Goal: Task Accomplishment & Management: Complete application form

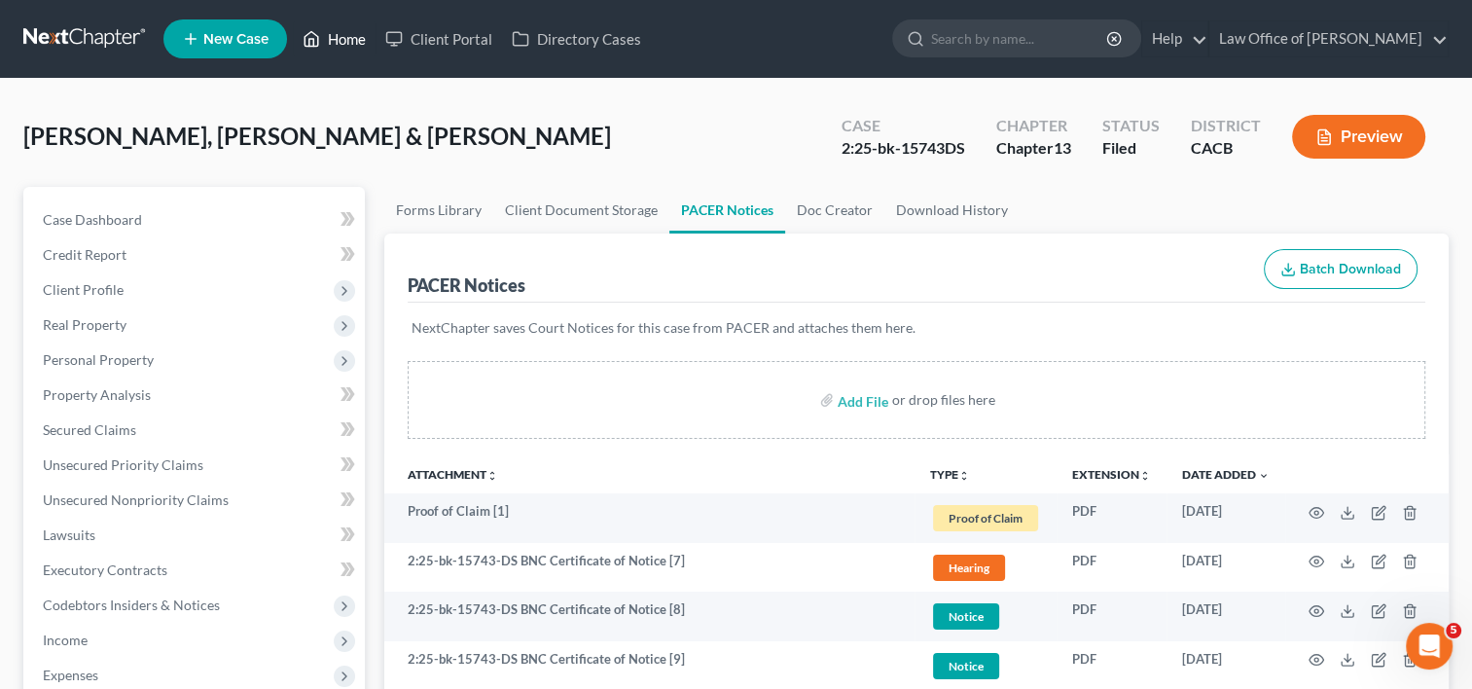
click at [339, 26] on link "Home" at bounding box center [334, 38] width 83 height 35
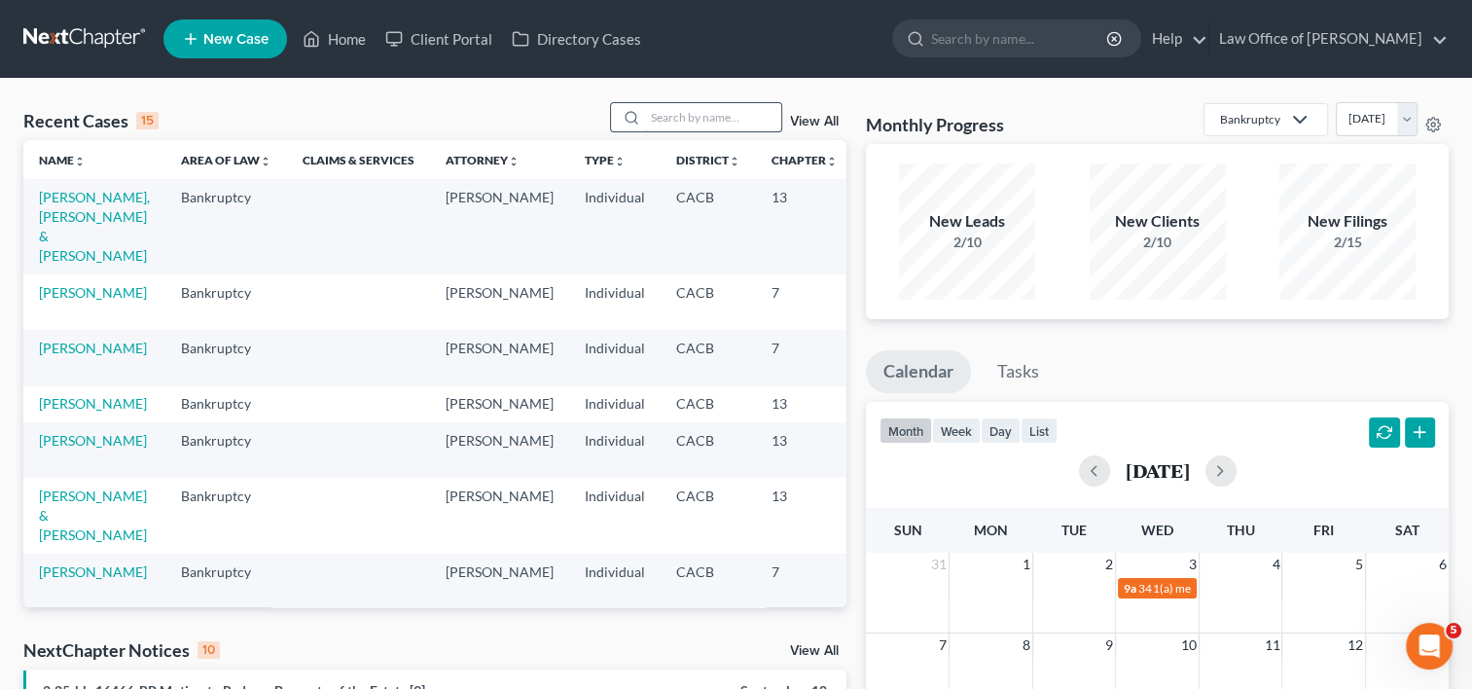
click at [737, 115] on input "search" at bounding box center [713, 117] width 136 height 28
type input "s"
type input "[PERSON_NAME]"
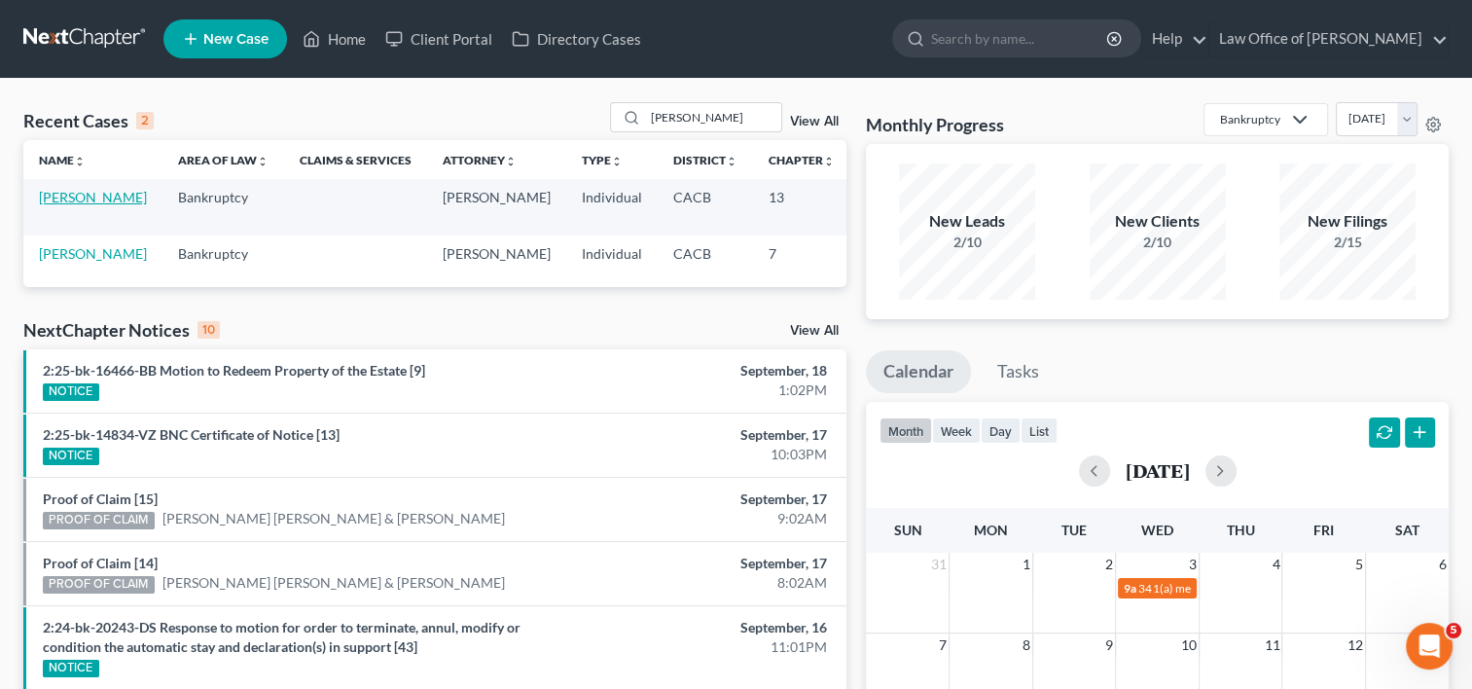
click at [58, 205] on link "[PERSON_NAME]" at bounding box center [93, 197] width 108 height 17
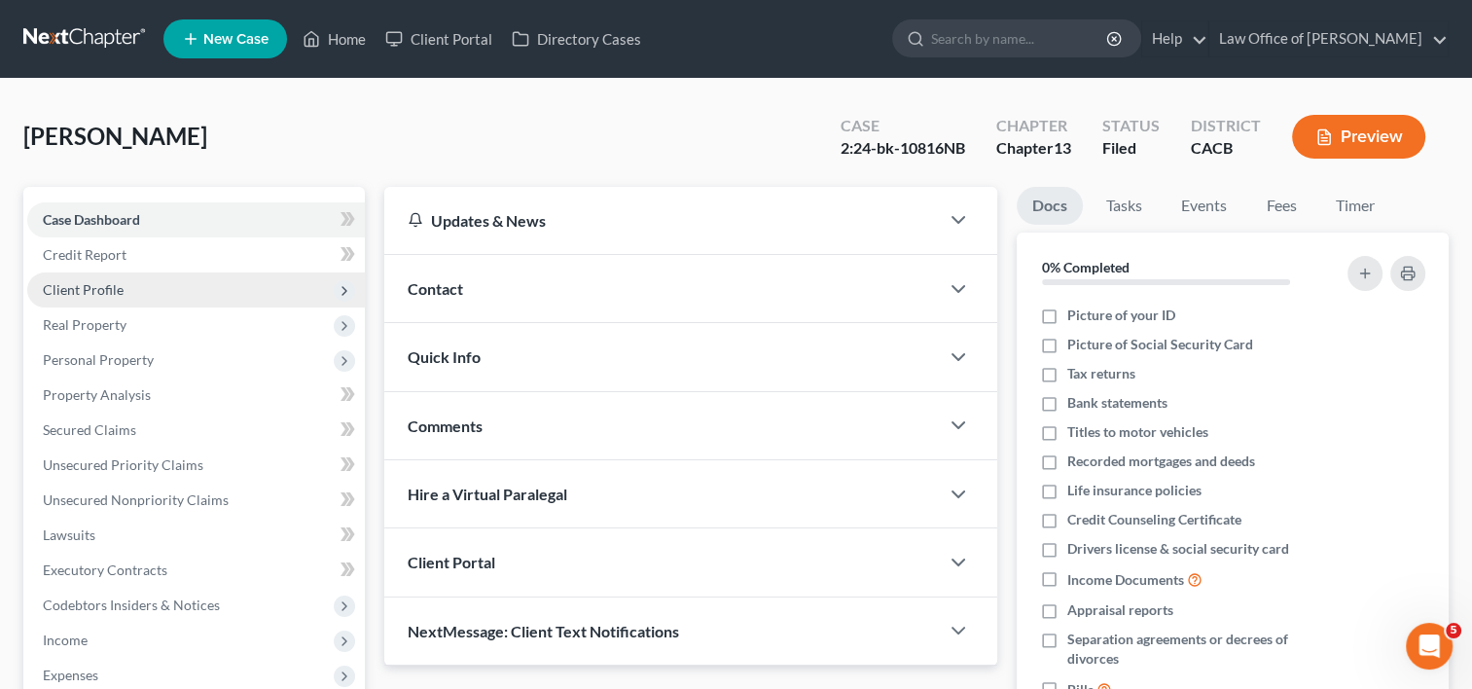
click at [109, 302] on span "Client Profile" at bounding box center [196, 289] width 338 height 35
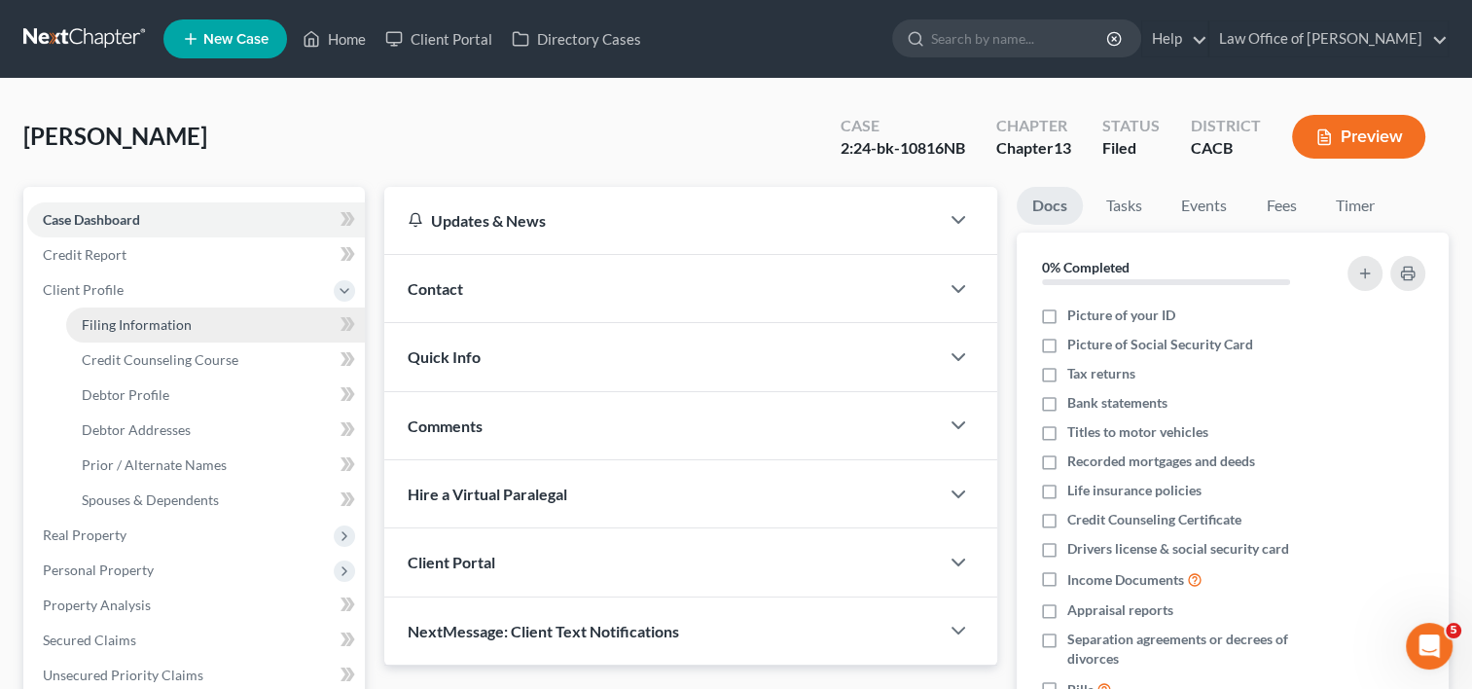
click at [142, 324] on span "Filing Information" at bounding box center [137, 324] width 110 height 17
select select "0"
select select "3"
select select "0"
select select "3"
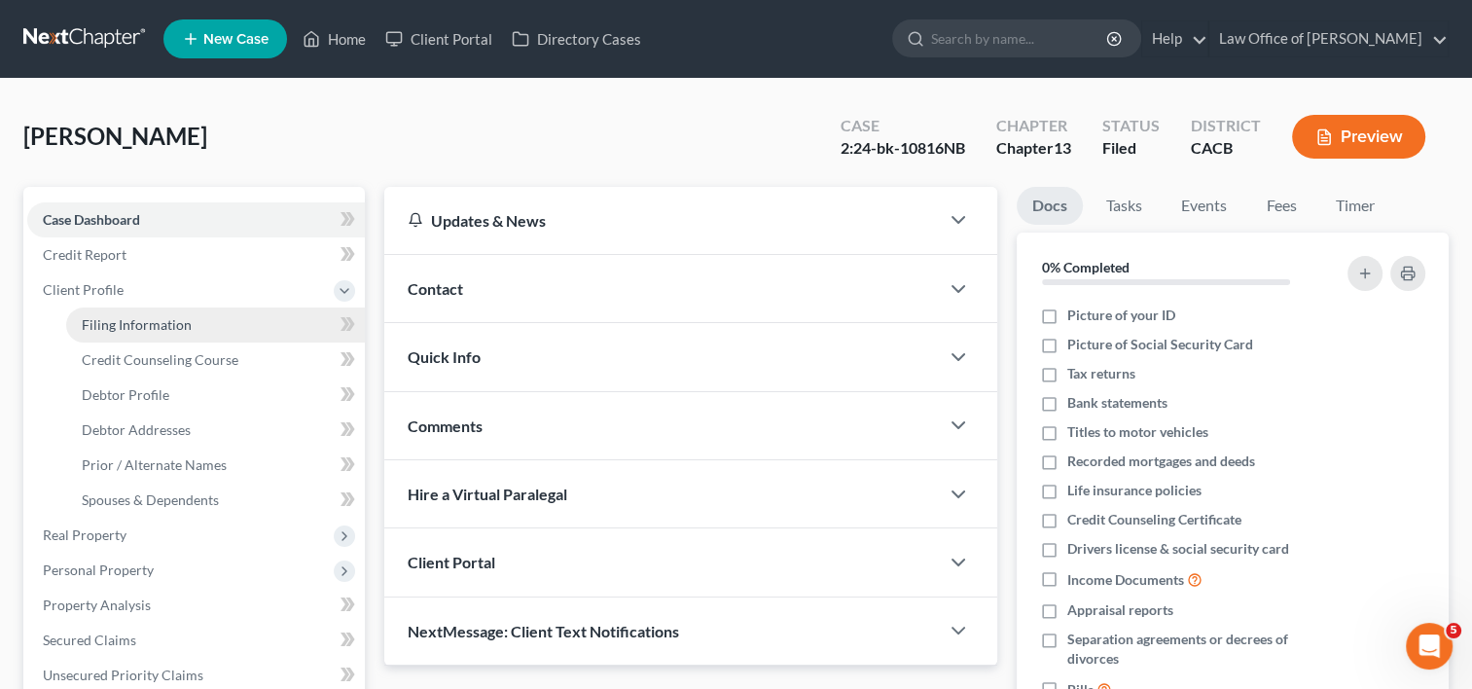
select select "4"
select select "1"
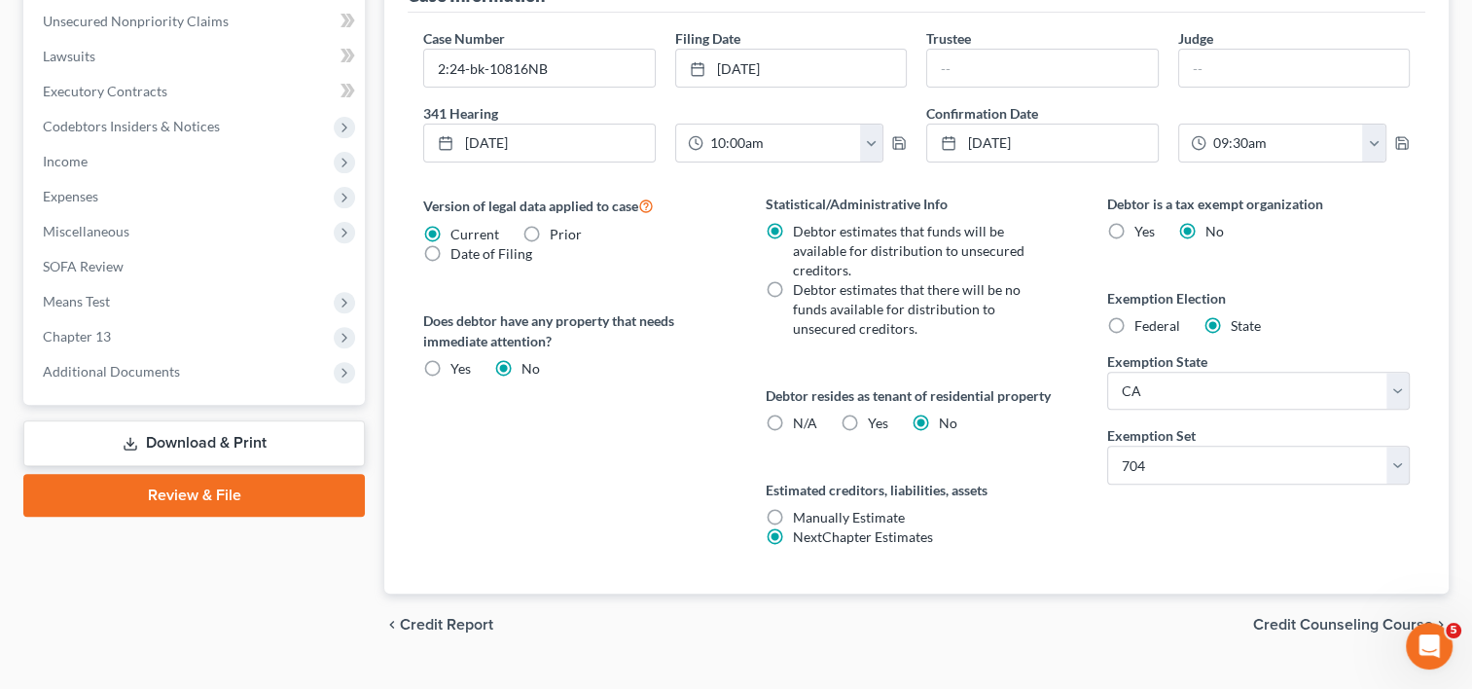
scroll to position [696, 0]
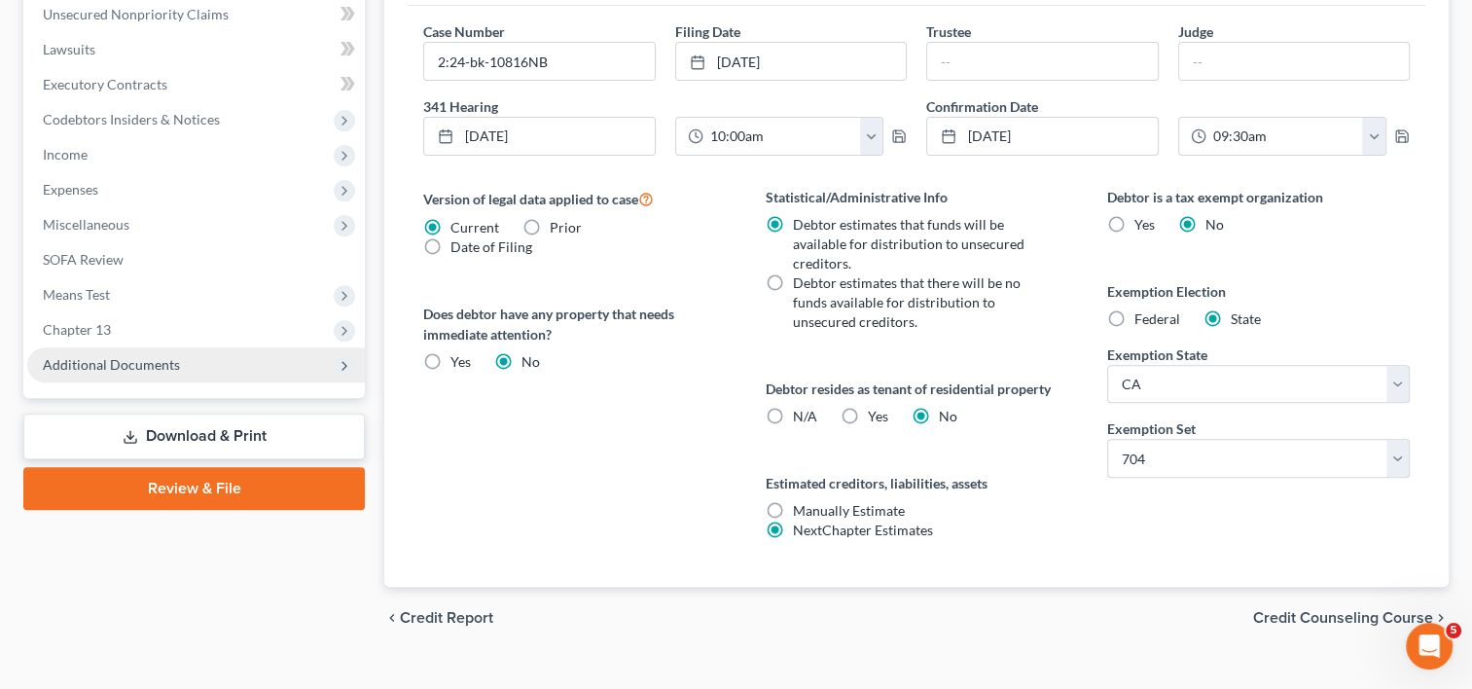
click at [156, 356] on span "Additional Documents" at bounding box center [111, 364] width 137 height 17
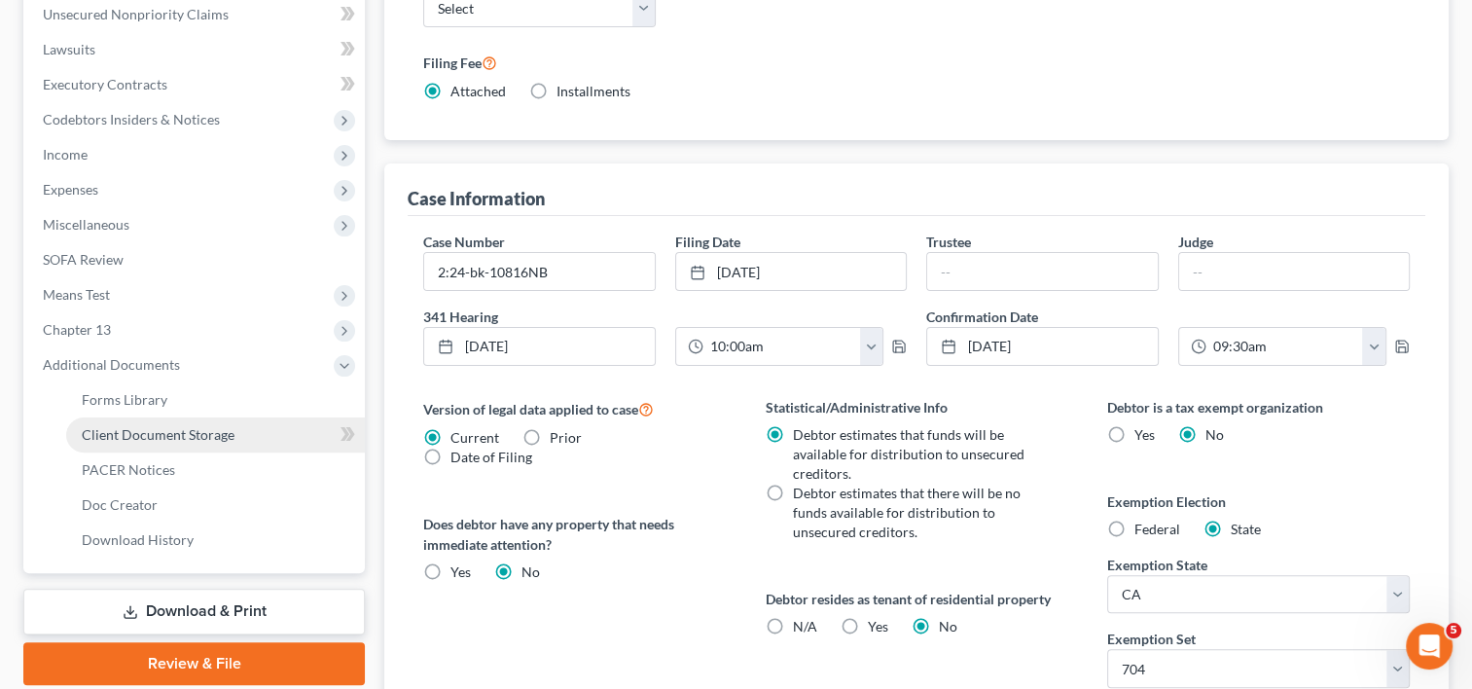
click at [207, 432] on span "Client Document Storage" at bounding box center [158, 434] width 153 height 17
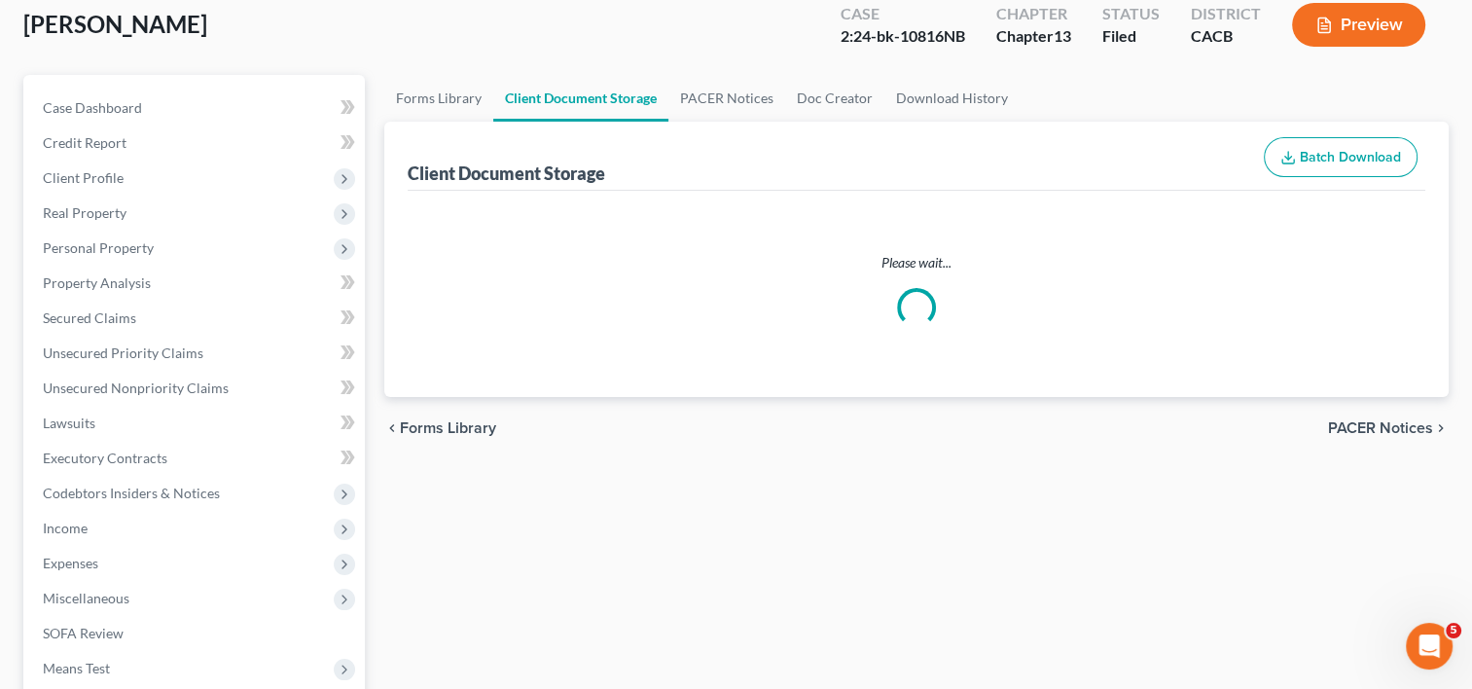
select select "41"
select select "53"
select select "57"
select select "59"
select select "60"
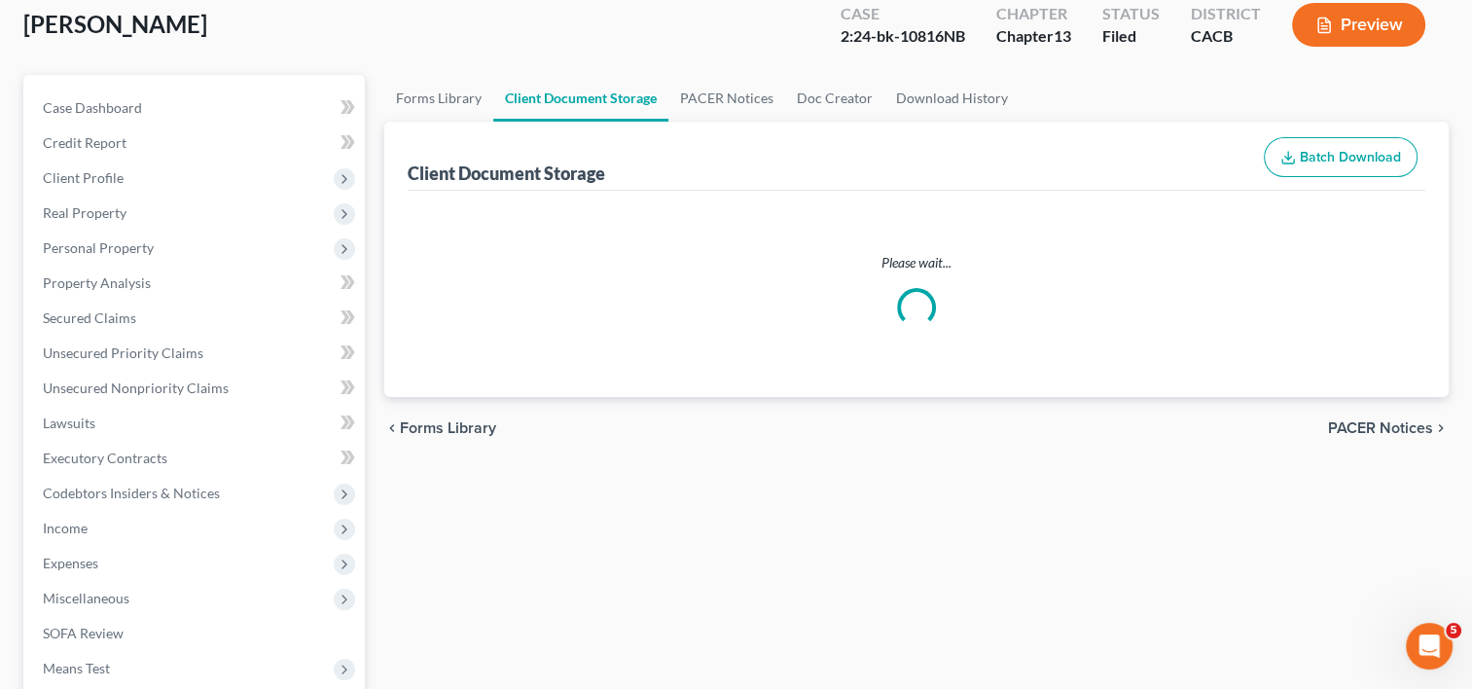
select select "65"
select select "56"
select select "30"
select select "19"
select select "33"
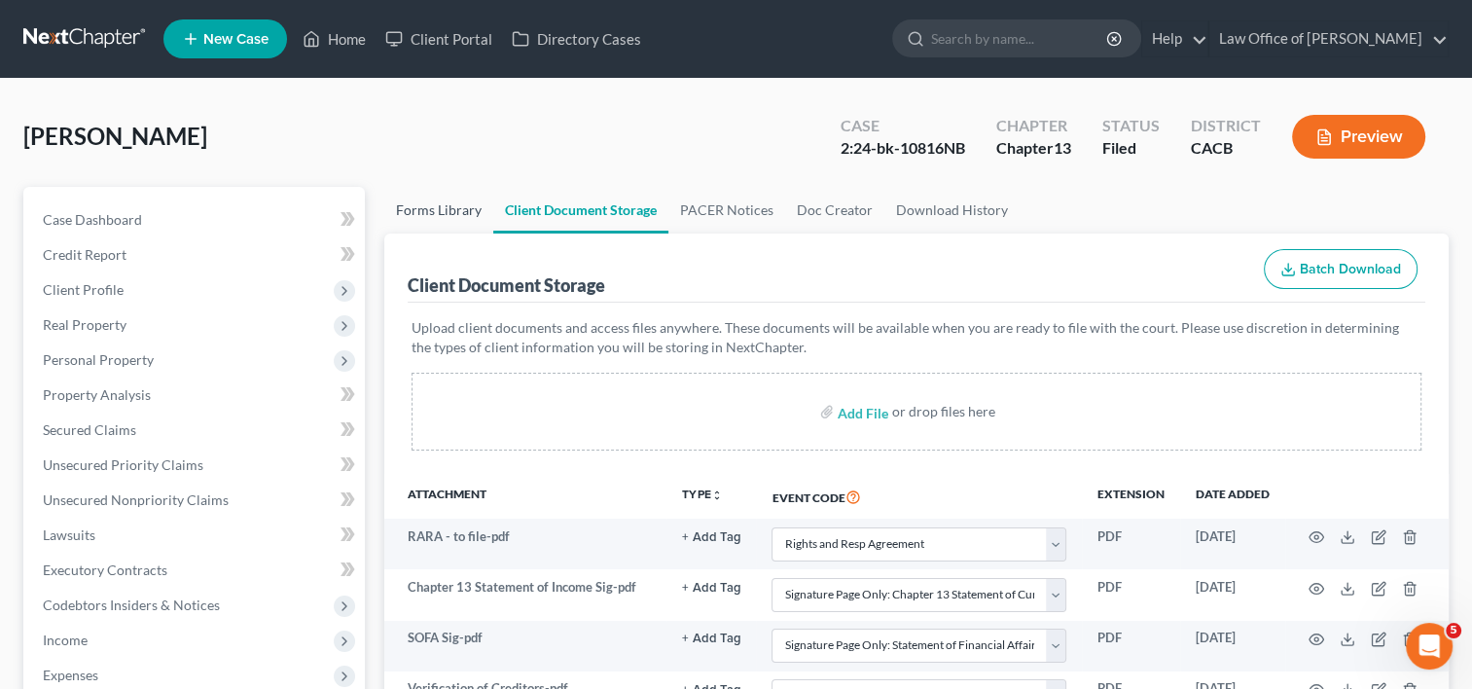
click at [446, 210] on link "Forms Library" at bounding box center [438, 210] width 109 height 47
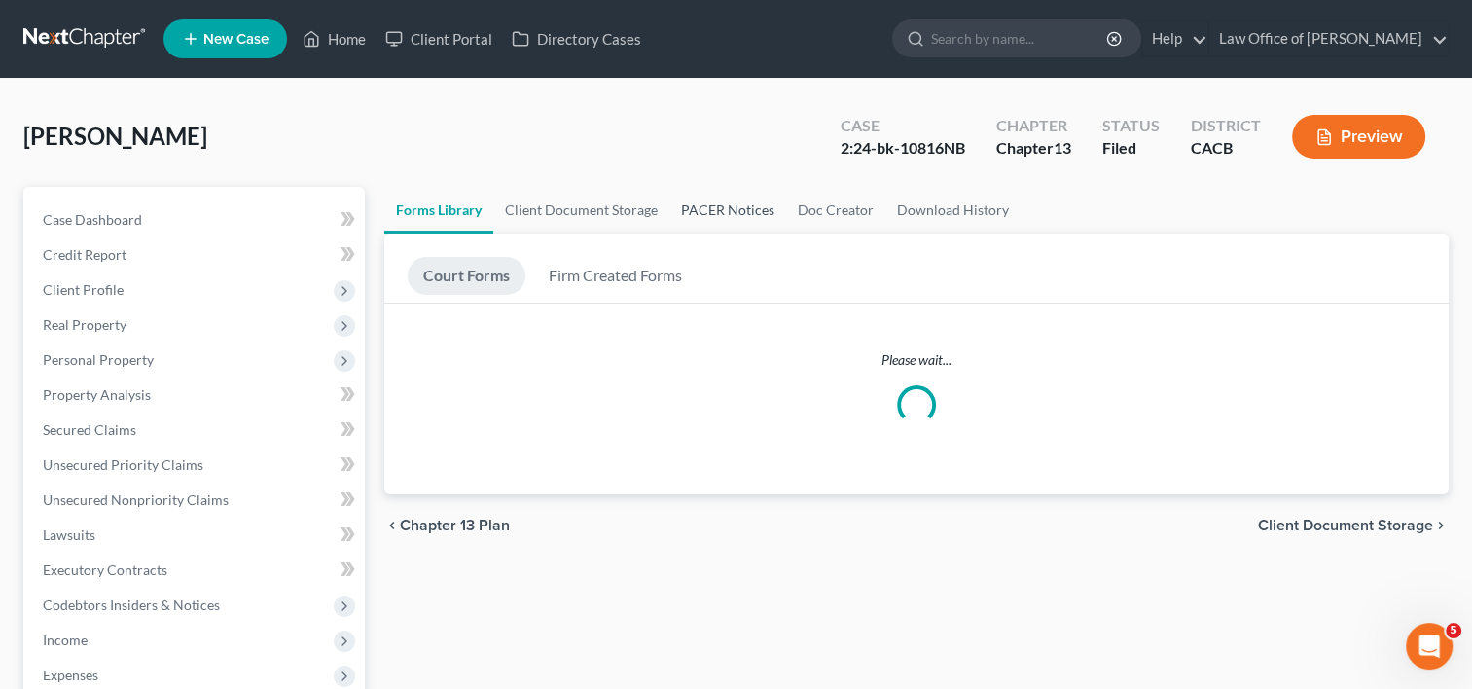
click at [722, 199] on link "PACER Notices" at bounding box center [727, 210] width 117 height 47
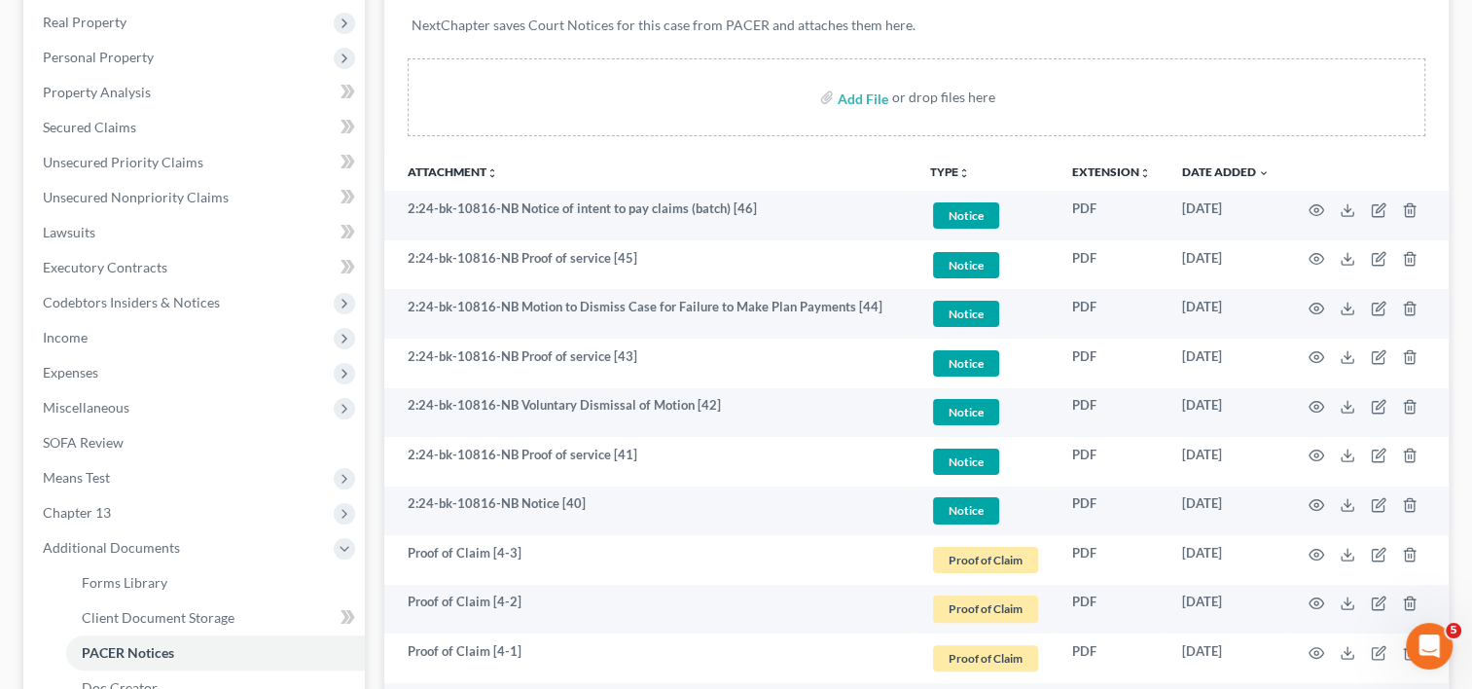
scroll to position [276, 0]
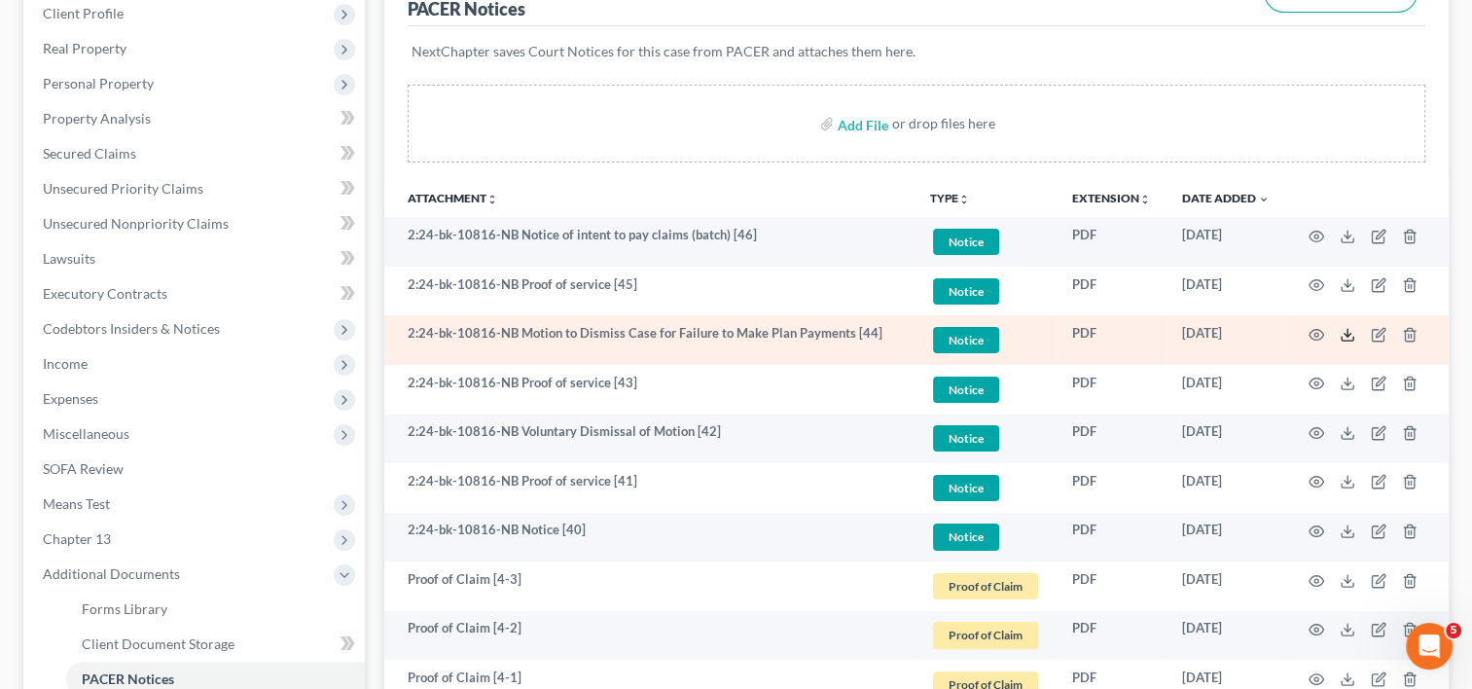
click at [1342, 332] on icon at bounding box center [1347, 335] width 16 height 16
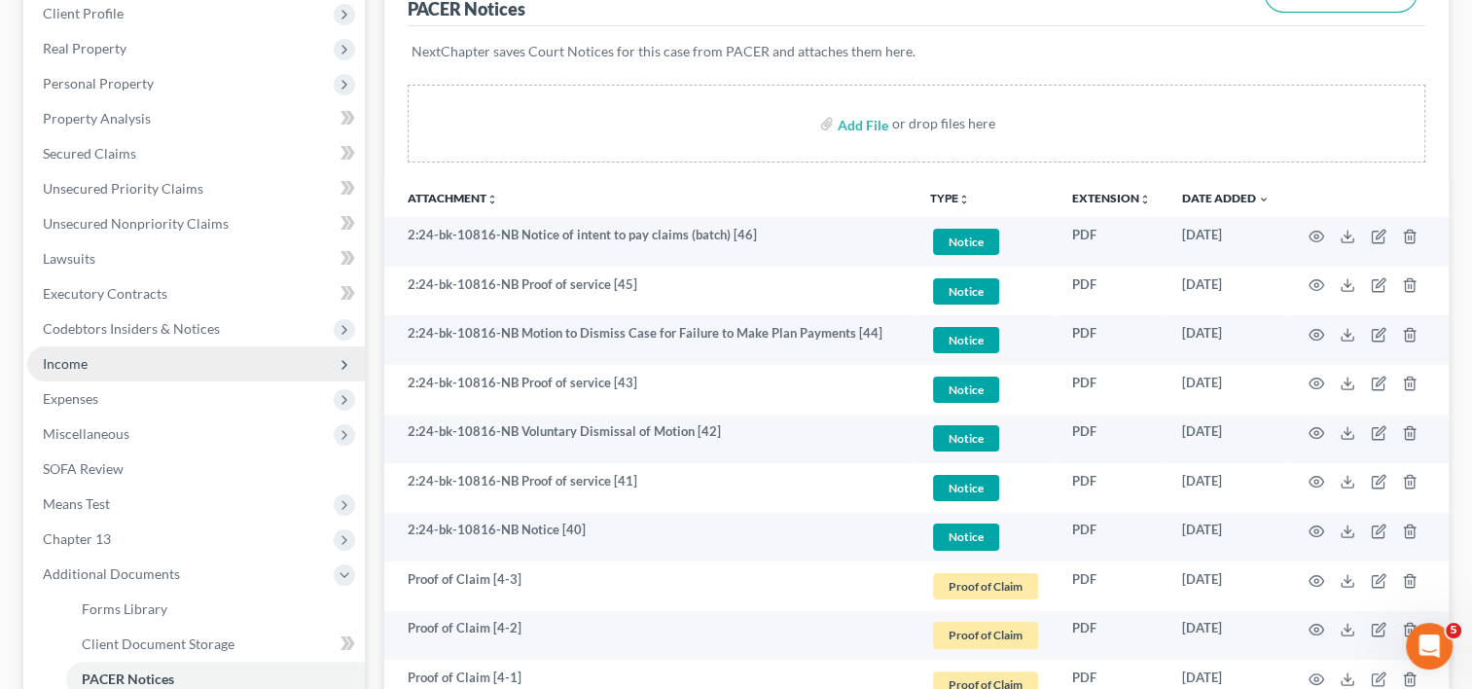
click at [115, 362] on span "Income" at bounding box center [196, 363] width 338 height 35
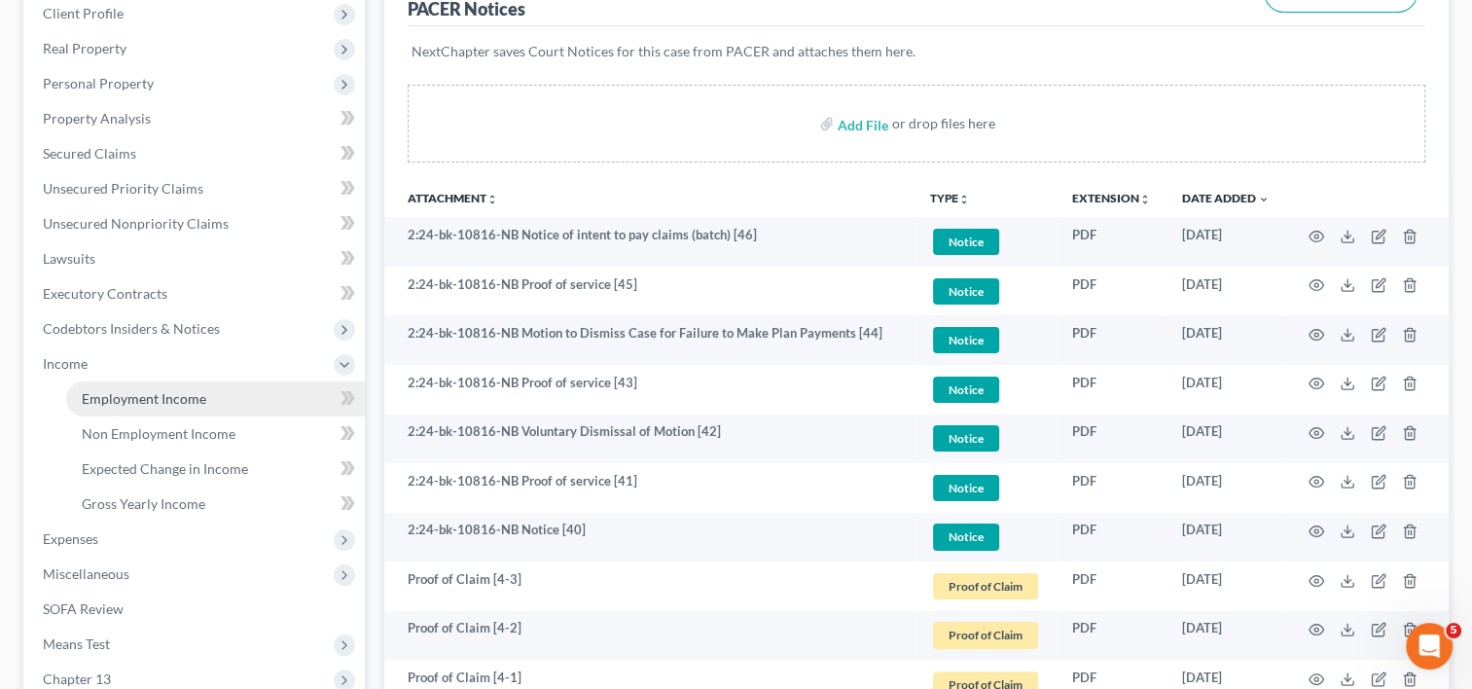
click at [168, 397] on span "Employment Income" at bounding box center [144, 398] width 125 height 17
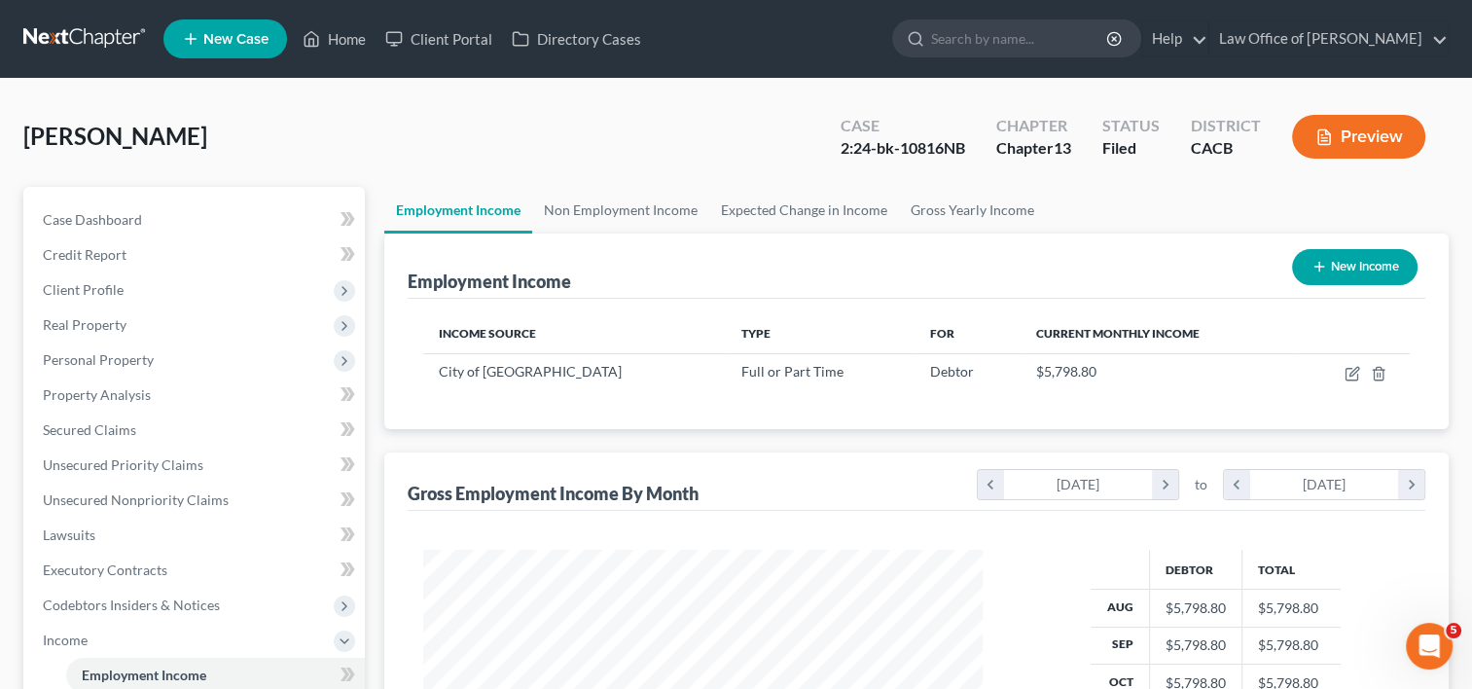
scroll to position [346, 598]
click at [626, 197] on link "Non Employment Income" at bounding box center [620, 210] width 177 height 47
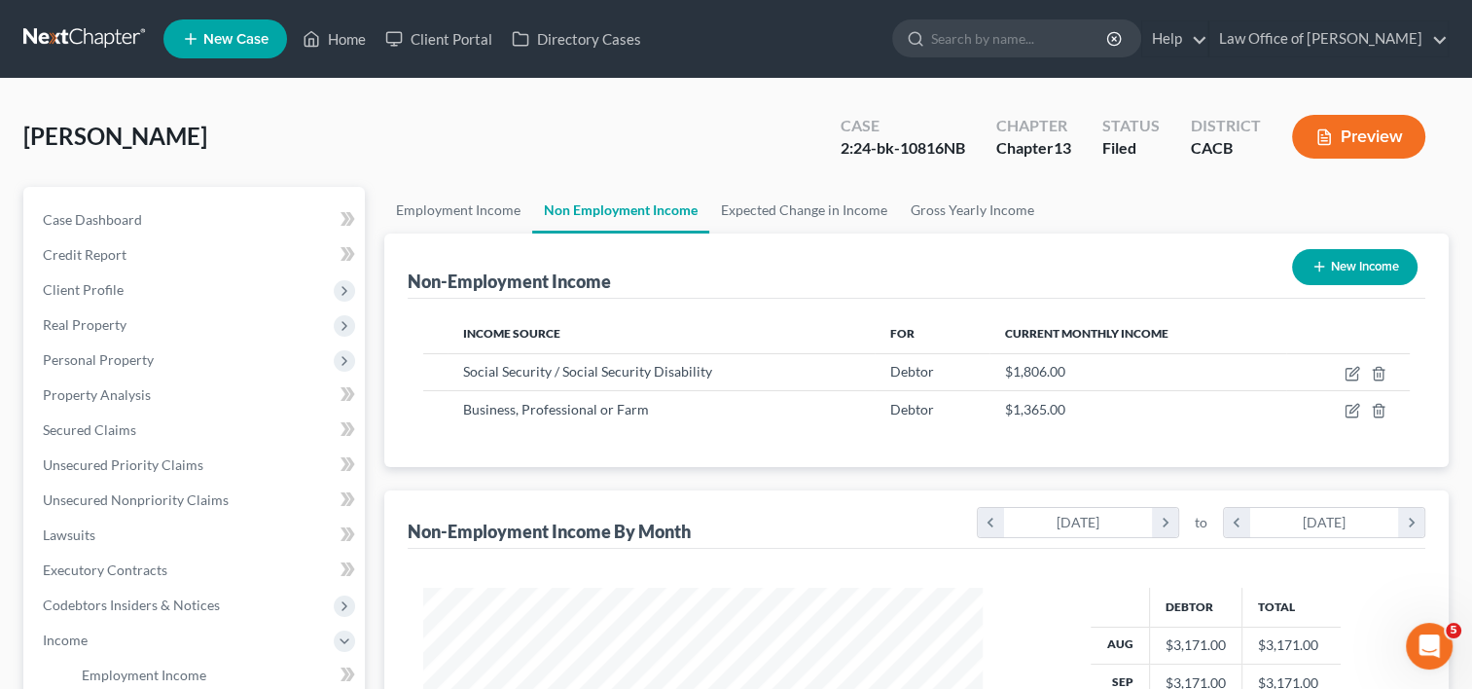
scroll to position [346, 598]
click at [458, 202] on link "Employment Income" at bounding box center [458, 210] width 148 height 47
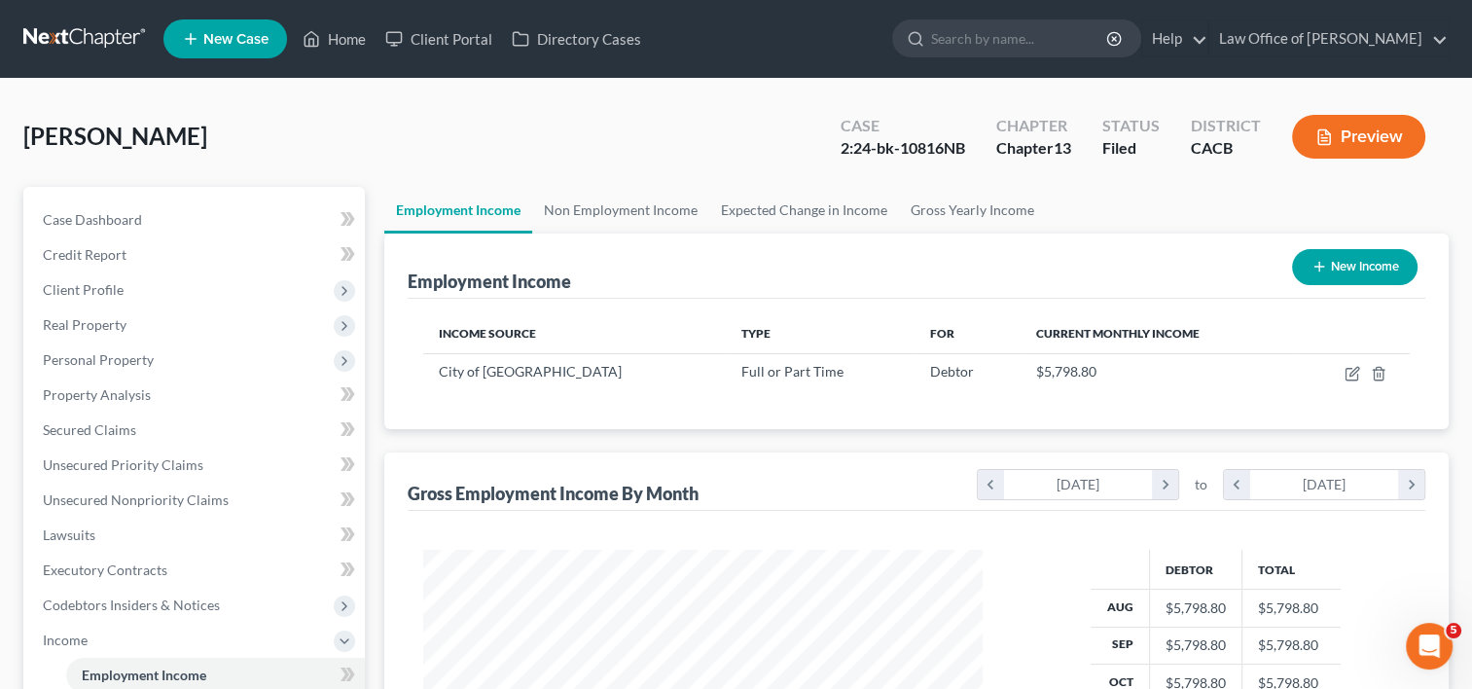
scroll to position [346, 598]
click at [630, 210] on link "Non Employment Income" at bounding box center [620, 210] width 177 height 47
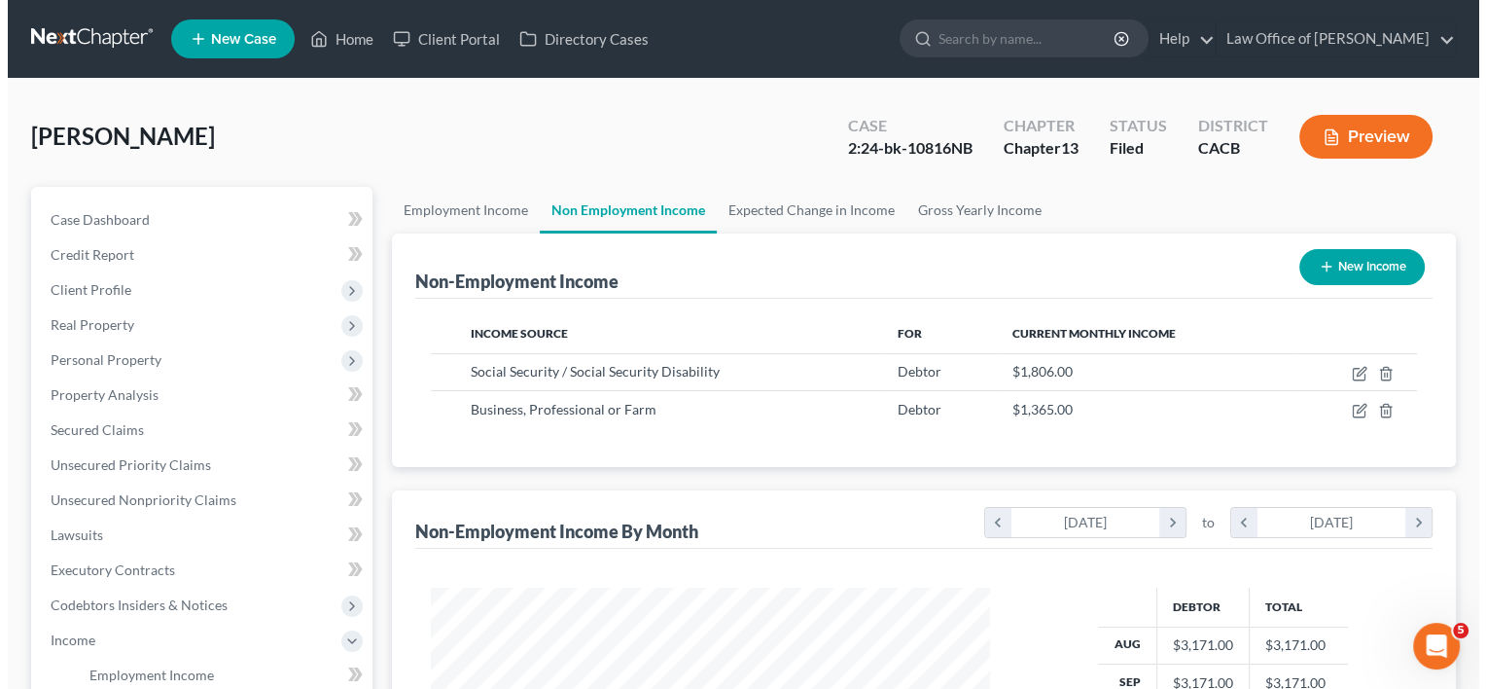
scroll to position [346, 598]
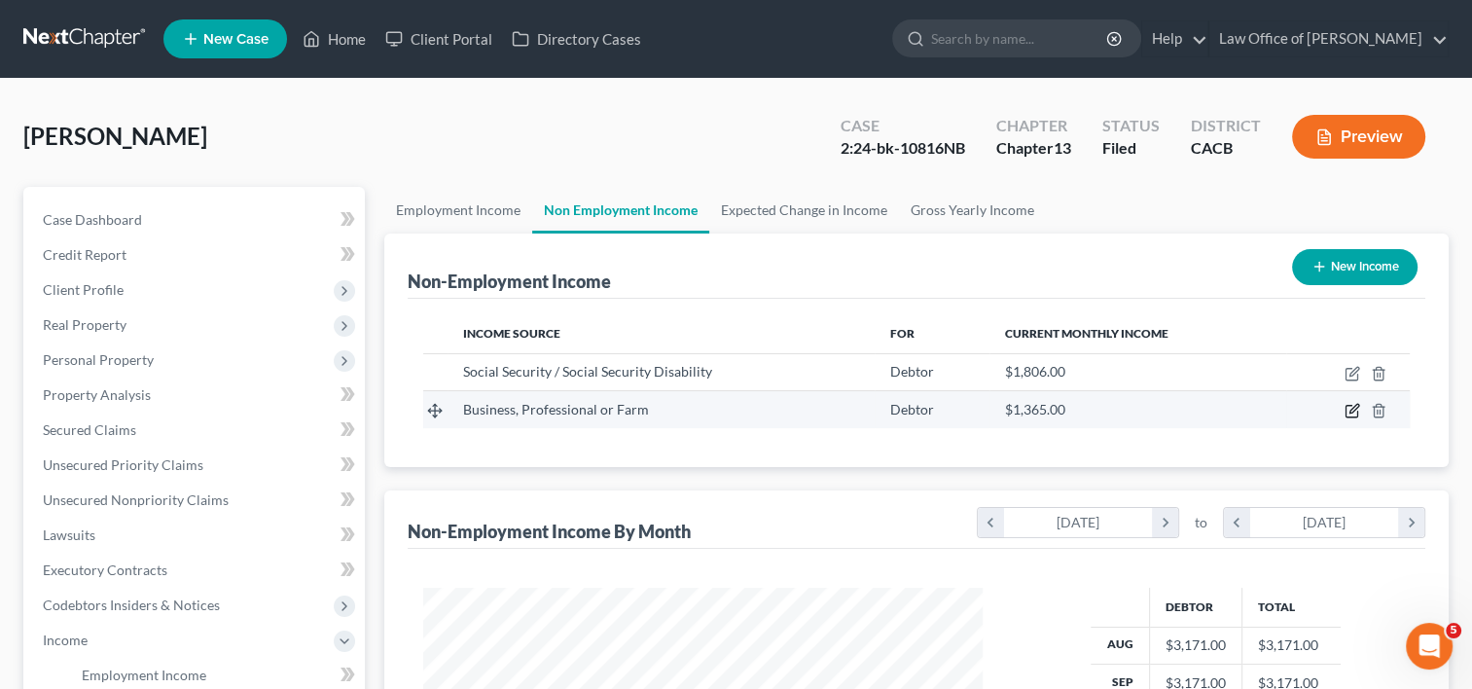
click at [1353, 409] on icon "button" at bounding box center [1352, 411] width 16 height 16
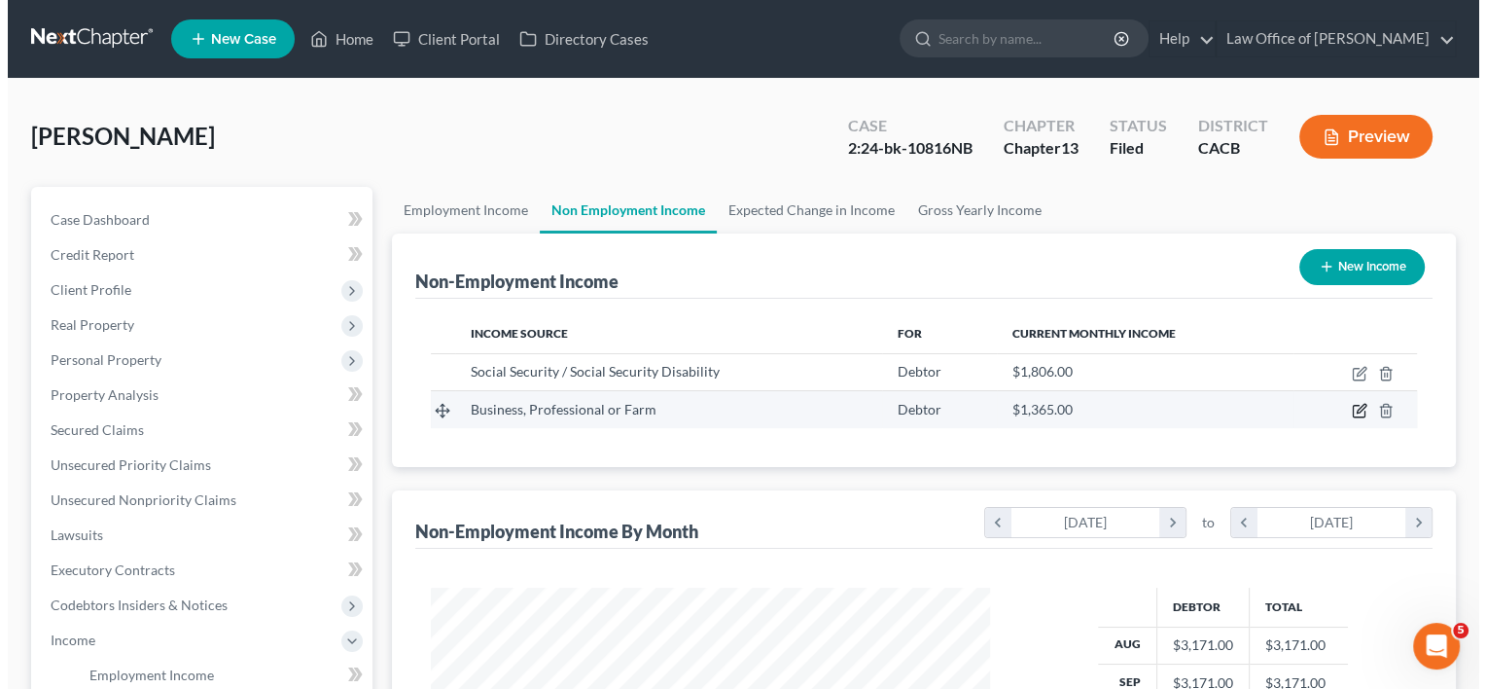
scroll to position [346, 603]
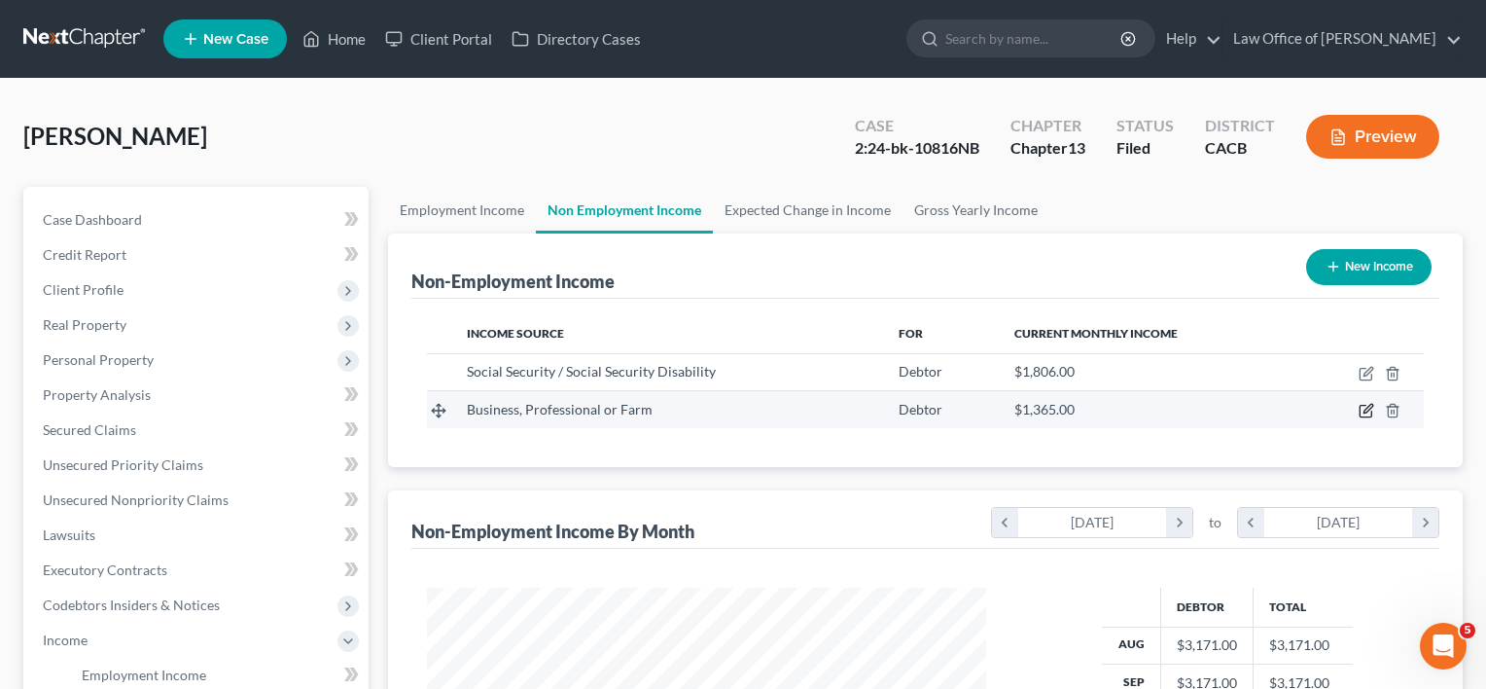
select select "10"
select select "0"
select select "4"
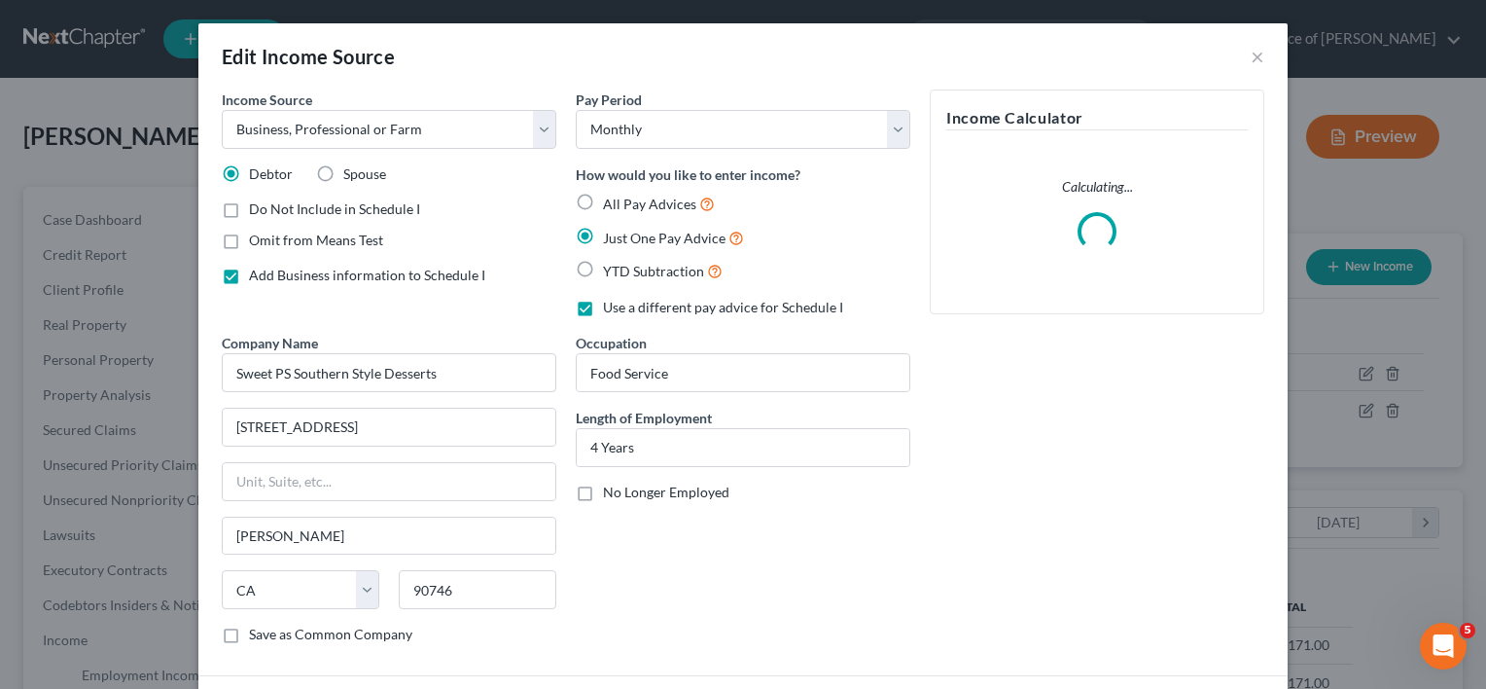
scroll to position [144, 0]
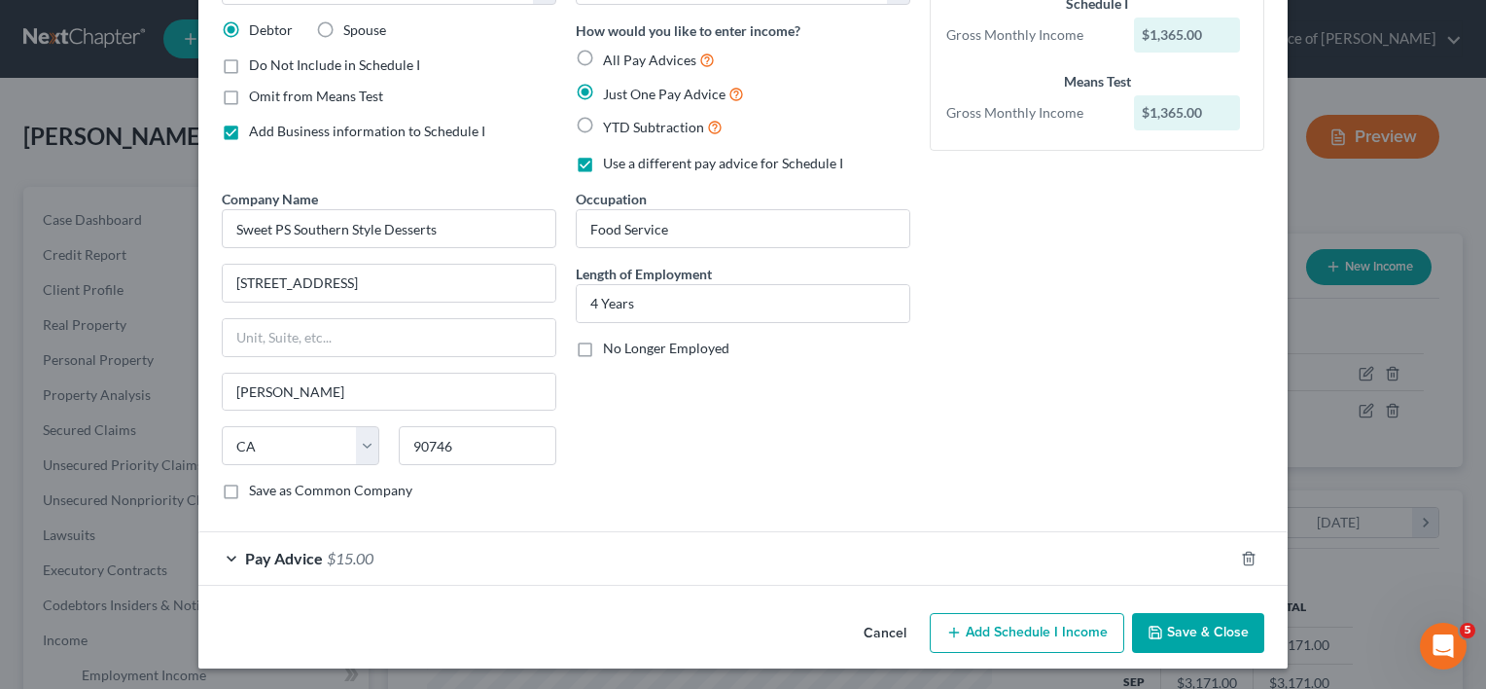
click at [370, 554] on div "Pay Advice $15.00" at bounding box center [715, 558] width 1035 height 52
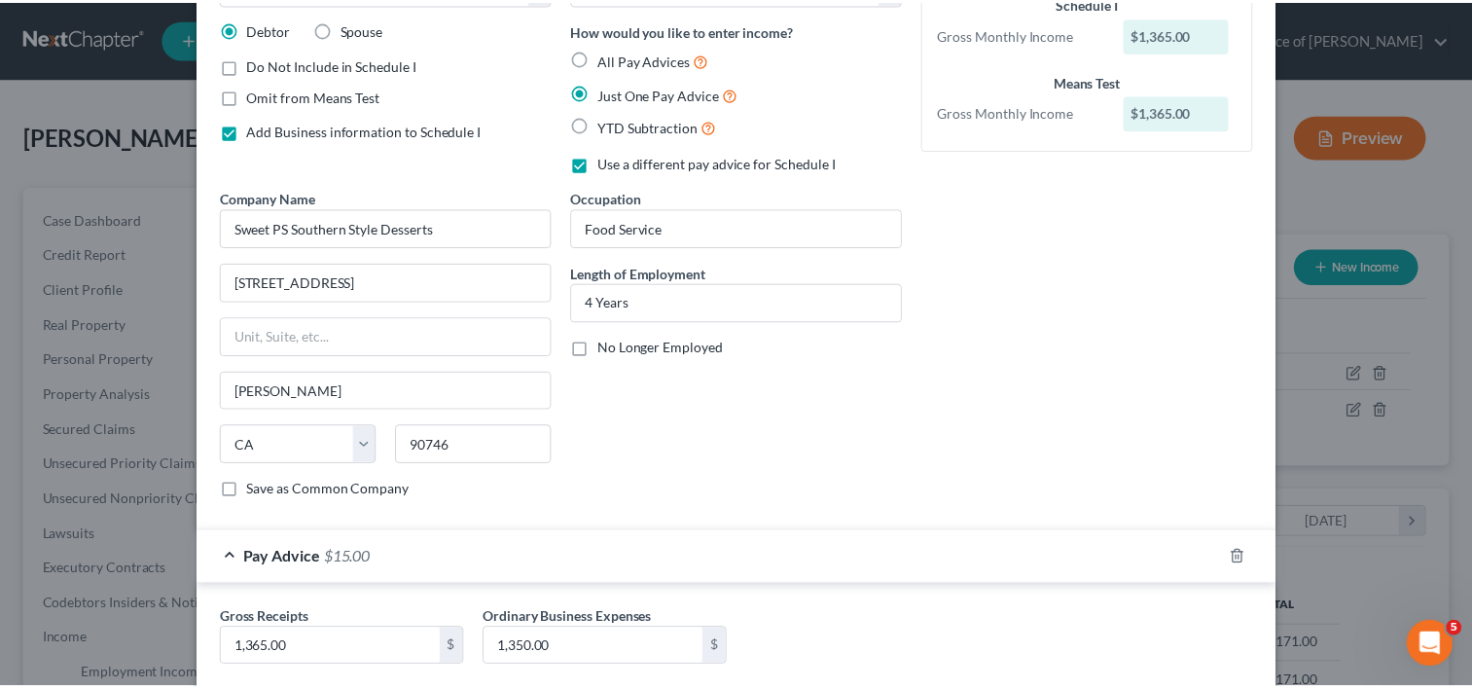
scroll to position [257, 0]
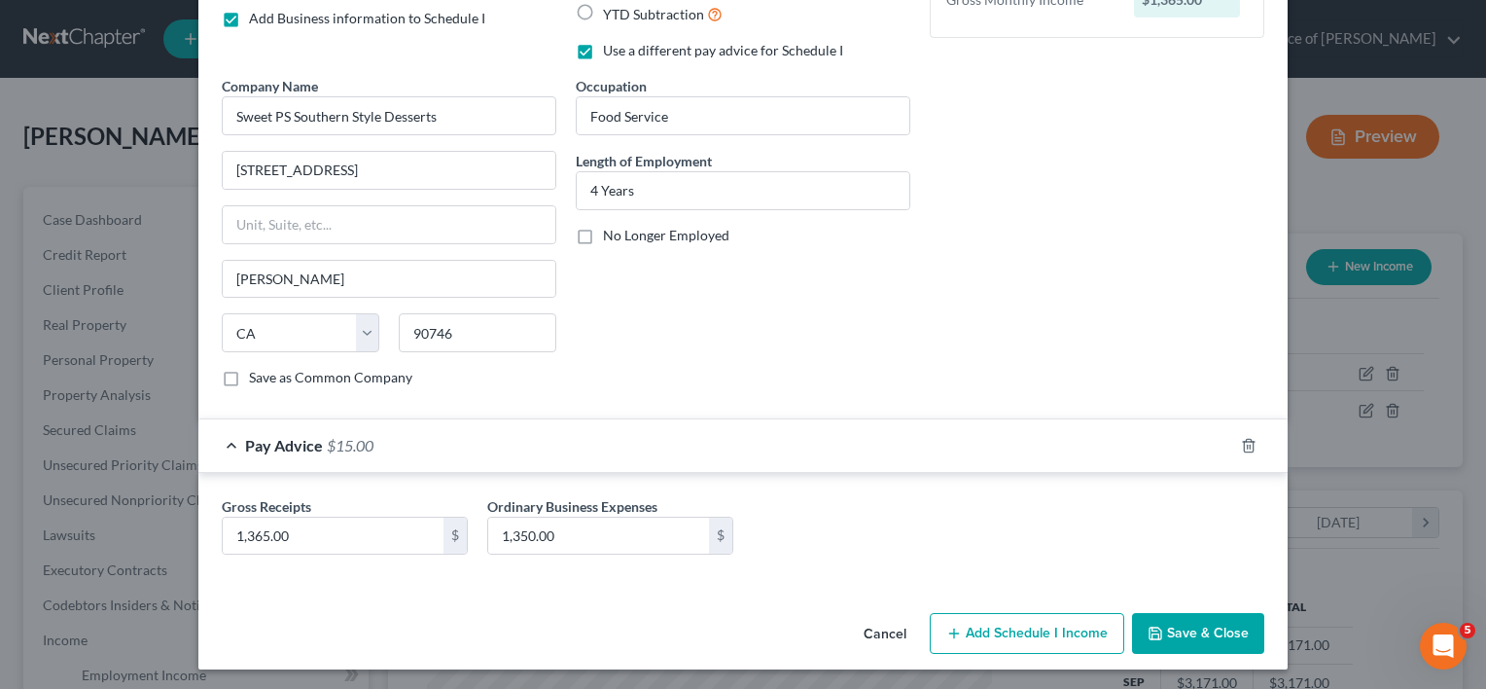
click at [1226, 625] on button "Save & Close" at bounding box center [1198, 633] width 132 height 41
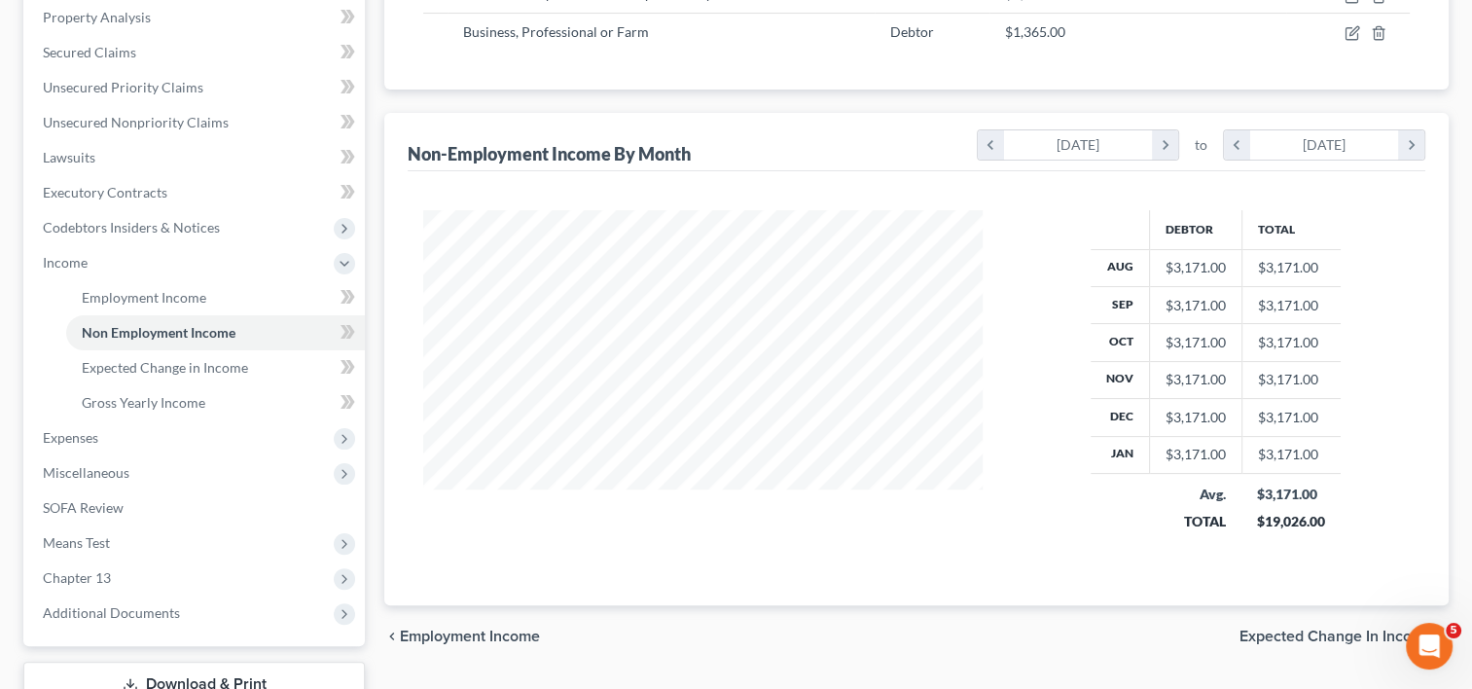
scroll to position [381, 0]
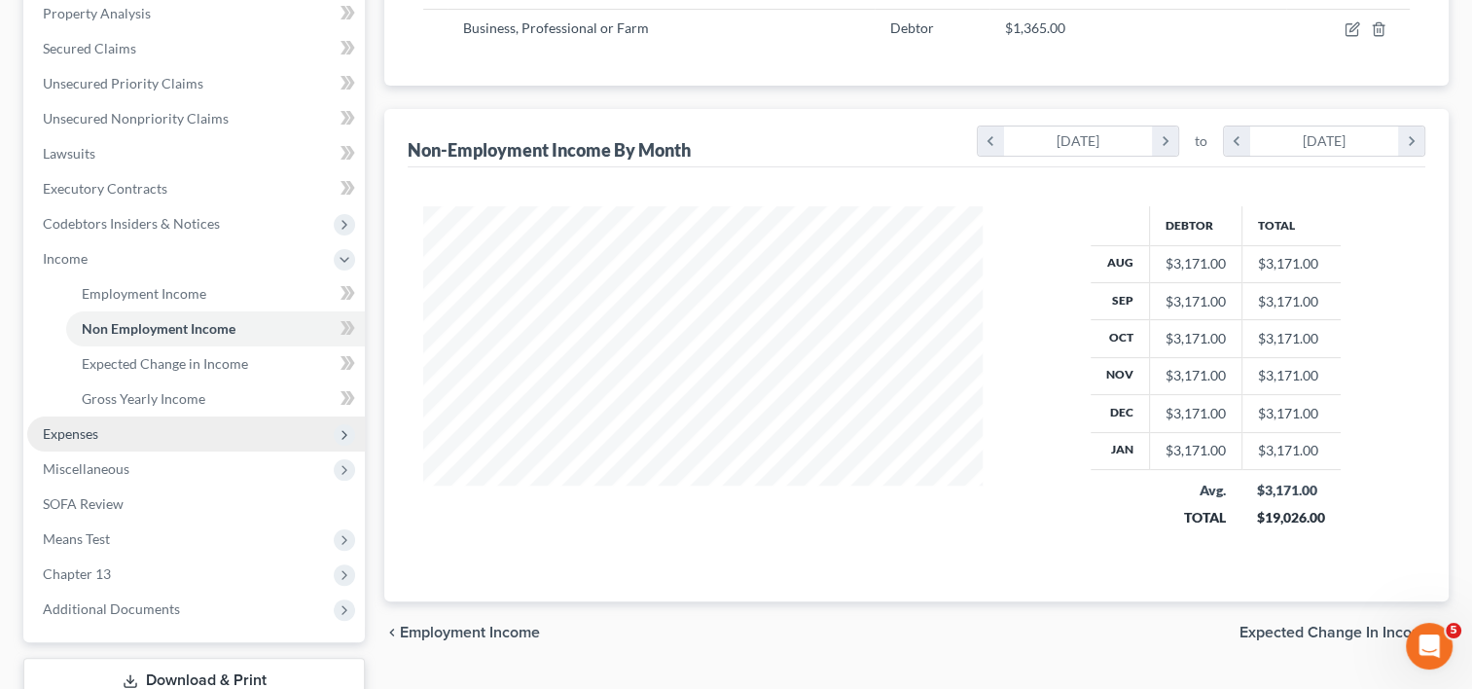
click at [139, 422] on span "Expenses" at bounding box center [196, 433] width 338 height 35
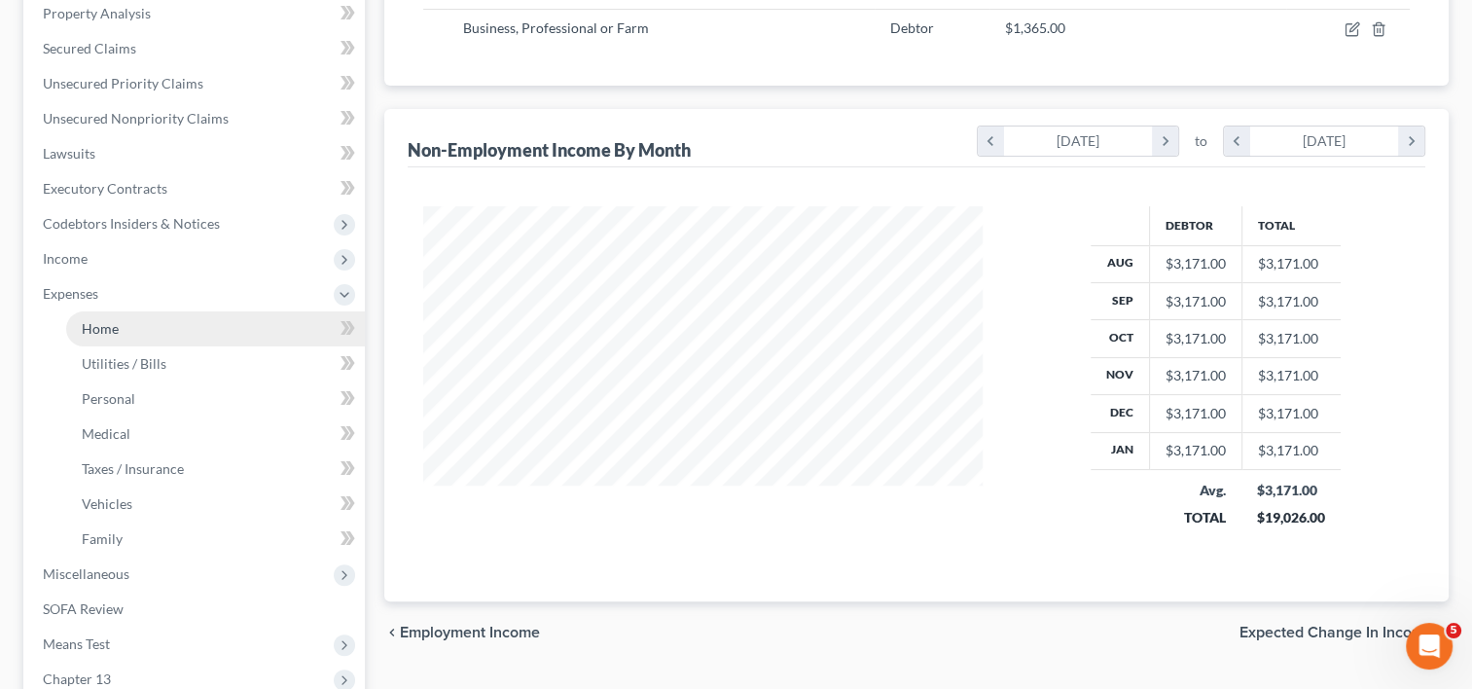
click at [128, 332] on link "Home" at bounding box center [215, 328] width 299 height 35
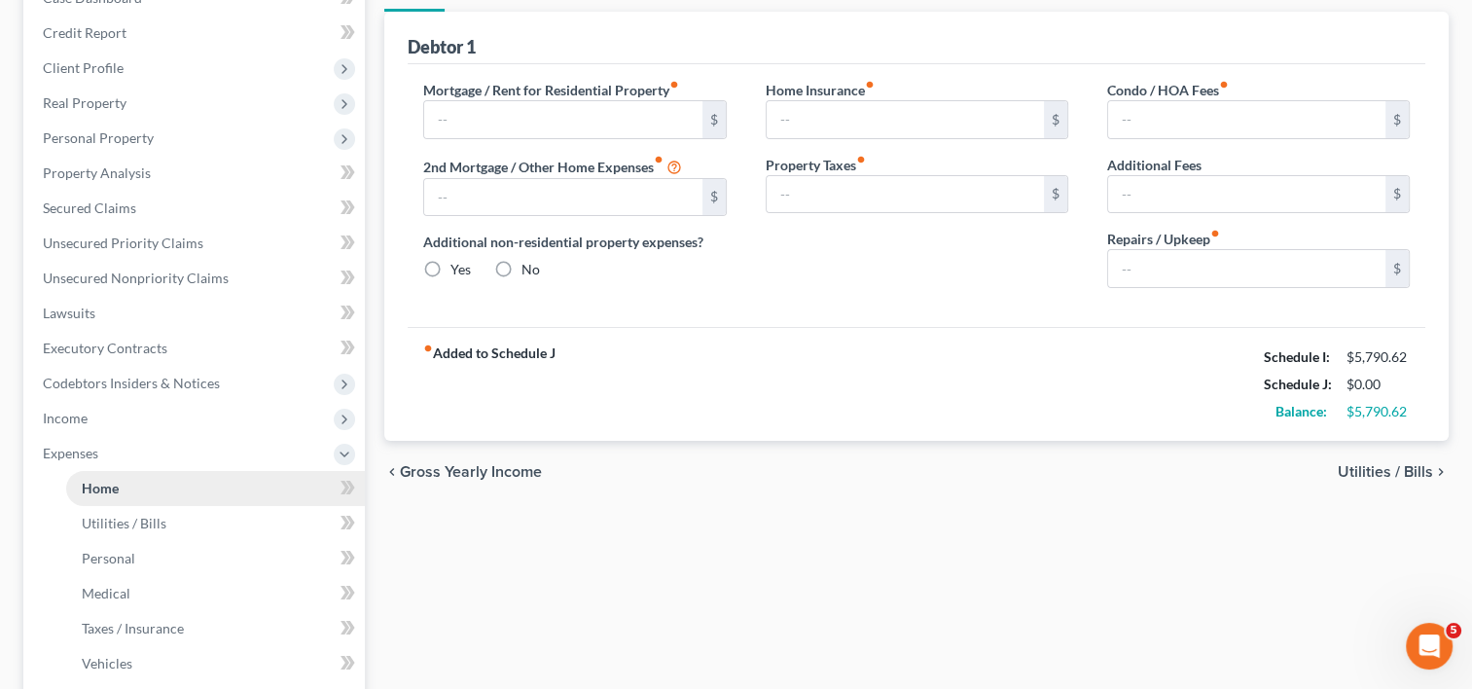
scroll to position [92, 0]
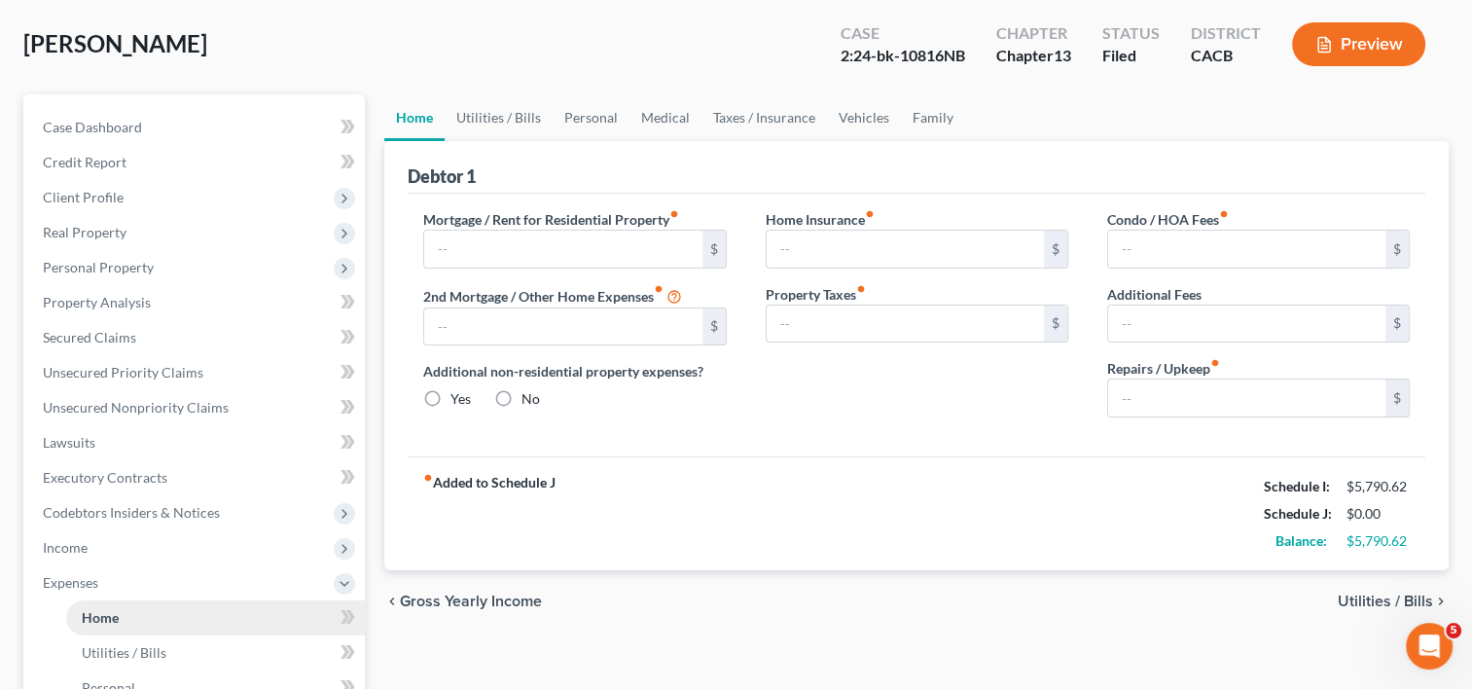
type input "2,943.00"
type input "0.00"
radio input "true"
type input "0.00"
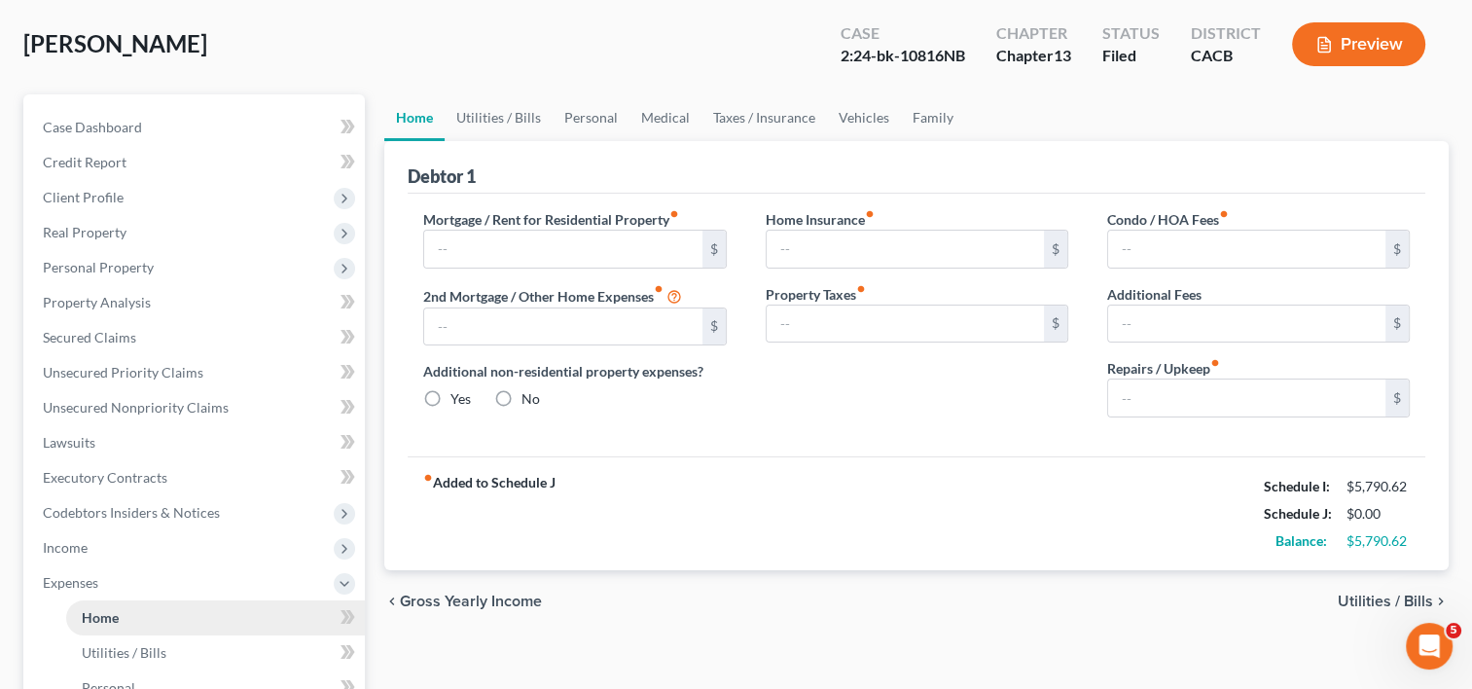
type input "0.00"
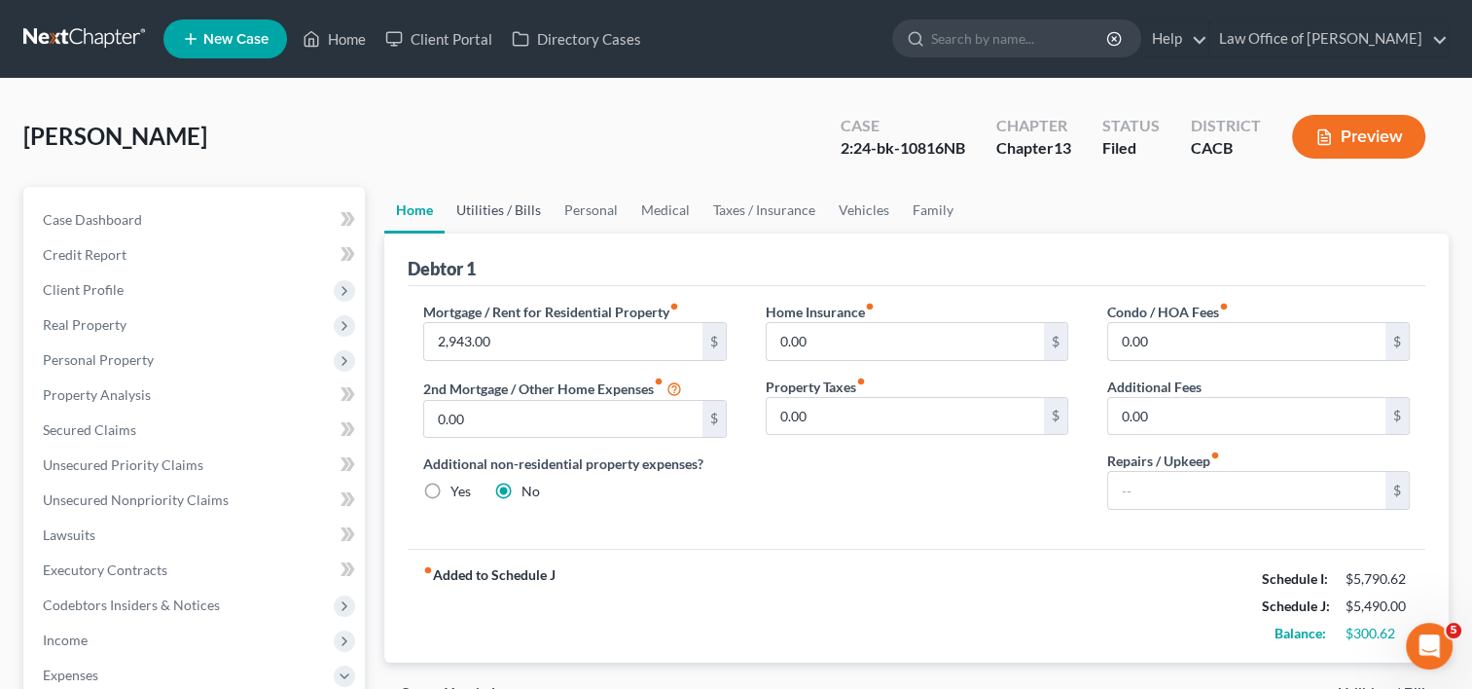
click at [482, 206] on link "Utilities / Bills" at bounding box center [499, 210] width 108 height 47
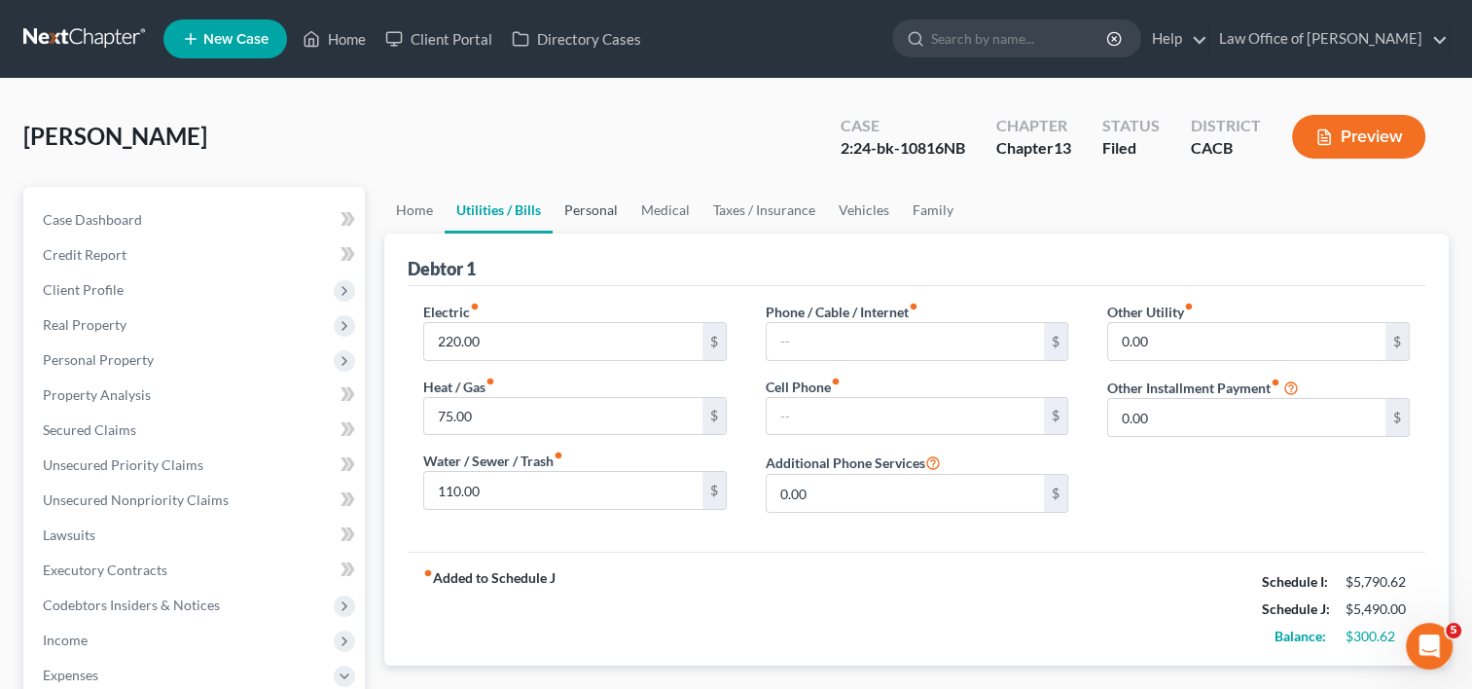
click at [599, 208] on link "Personal" at bounding box center [591, 210] width 77 height 47
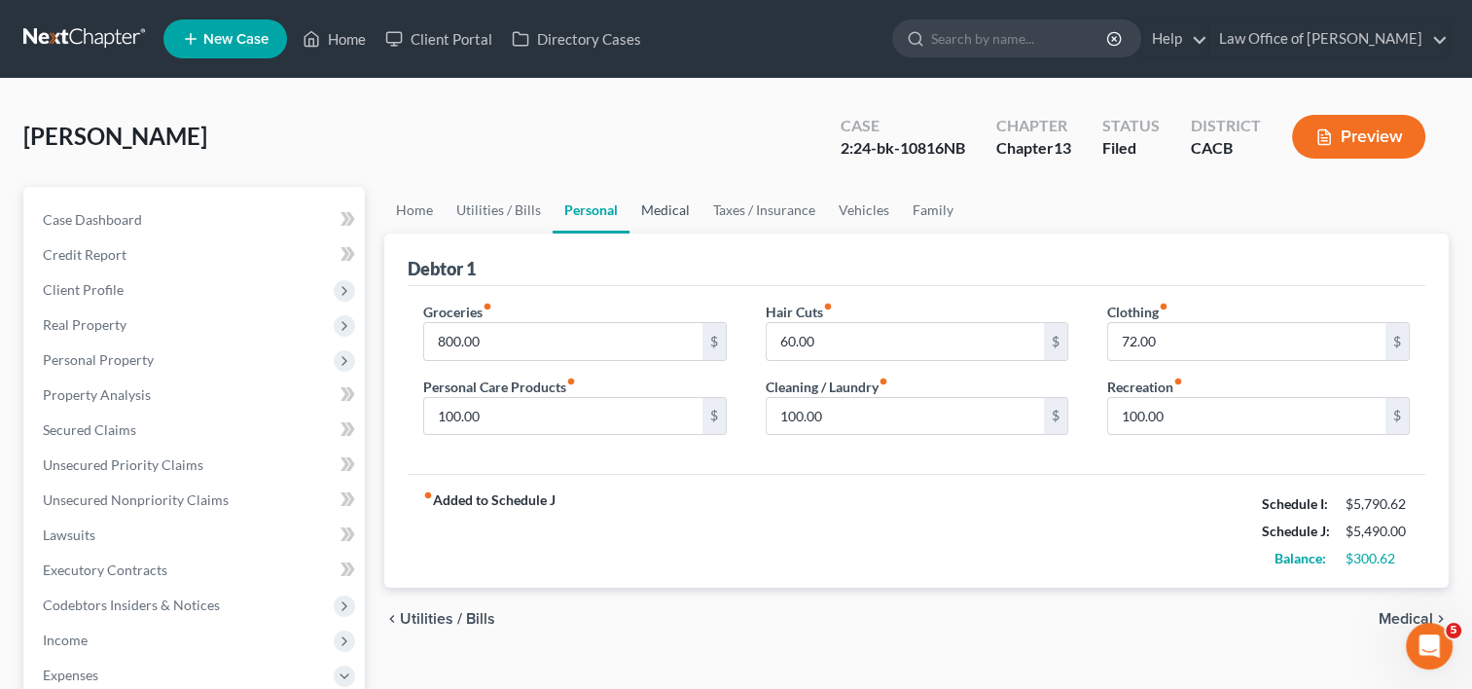
click at [656, 210] on link "Medical" at bounding box center [665, 210] width 72 height 47
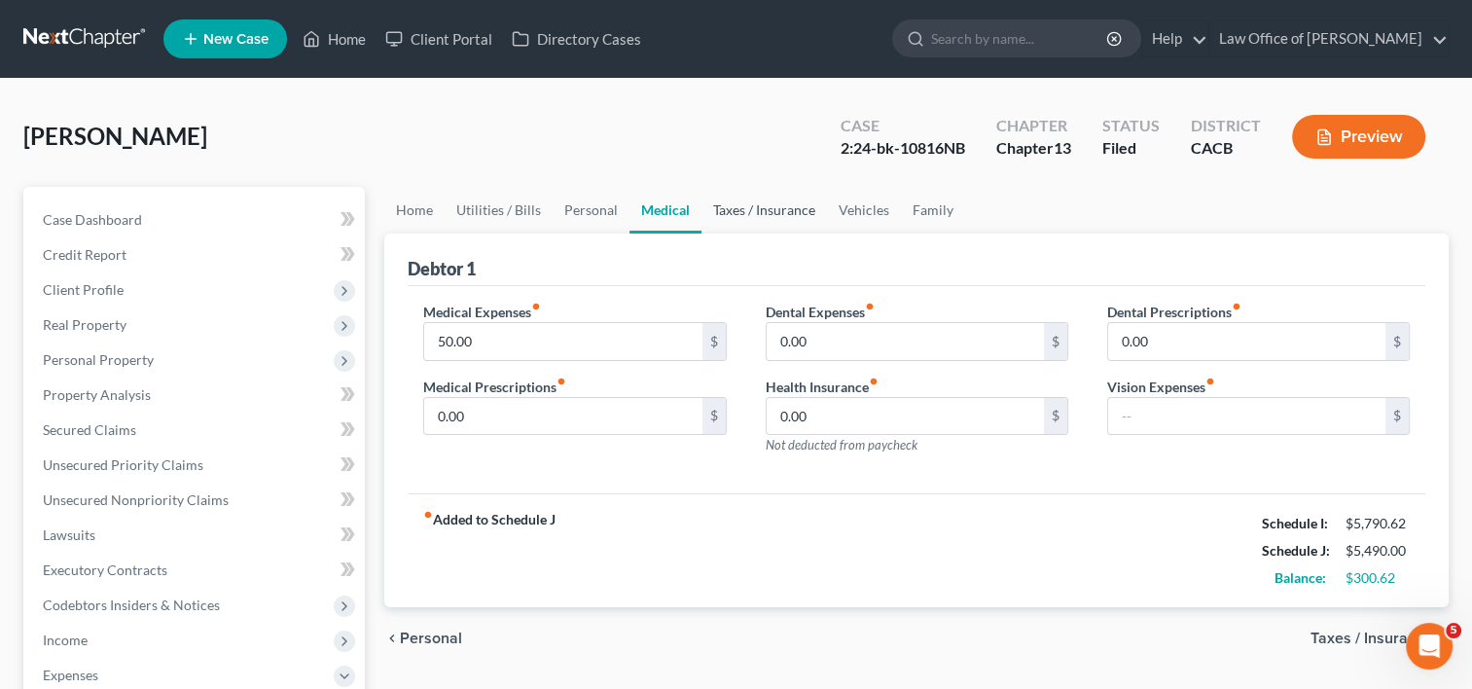
click at [754, 200] on link "Taxes / Insurance" at bounding box center [763, 210] width 125 height 47
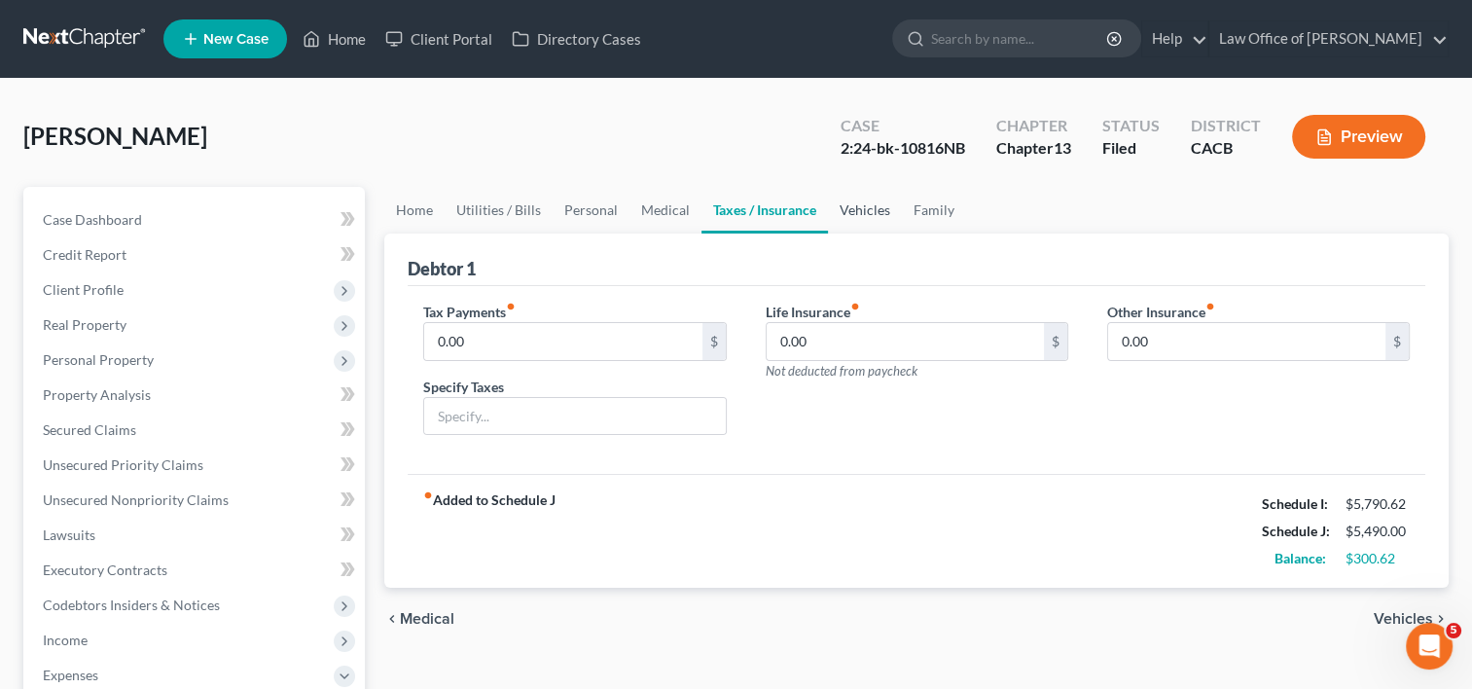
click at [878, 198] on link "Vehicles" at bounding box center [865, 210] width 74 height 47
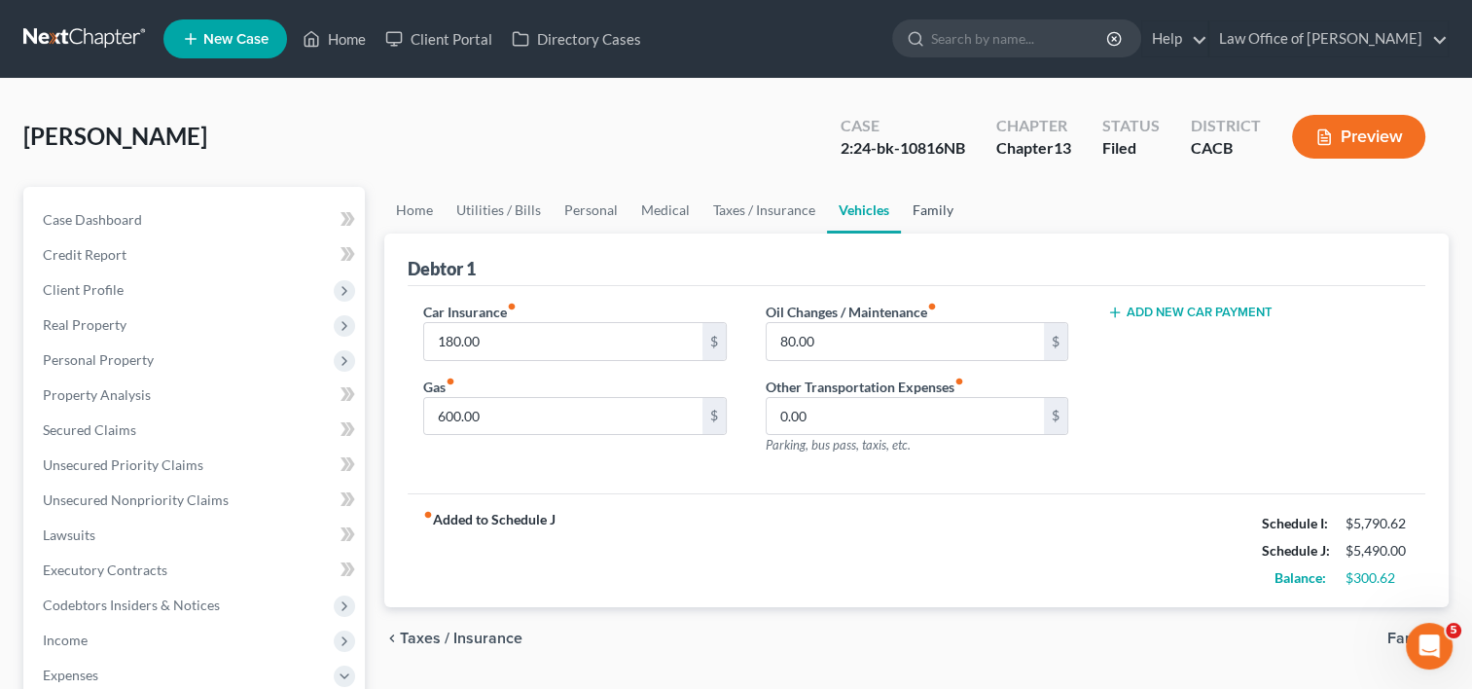
click at [943, 205] on link "Family" at bounding box center [933, 210] width 64 height 47
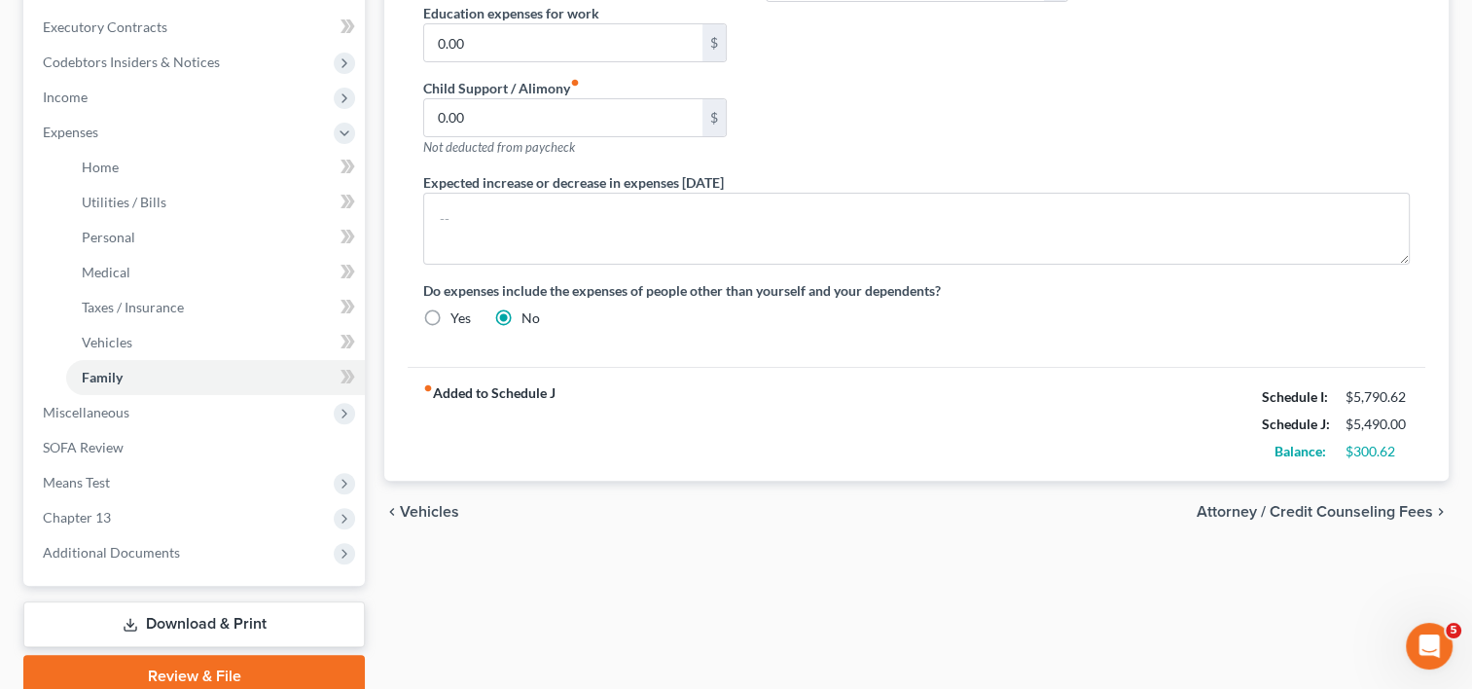
scroll to position [545, 0]
click at [155, 525] on span "Chapter 13" at bounding box center [196, 515] width 338 height 35
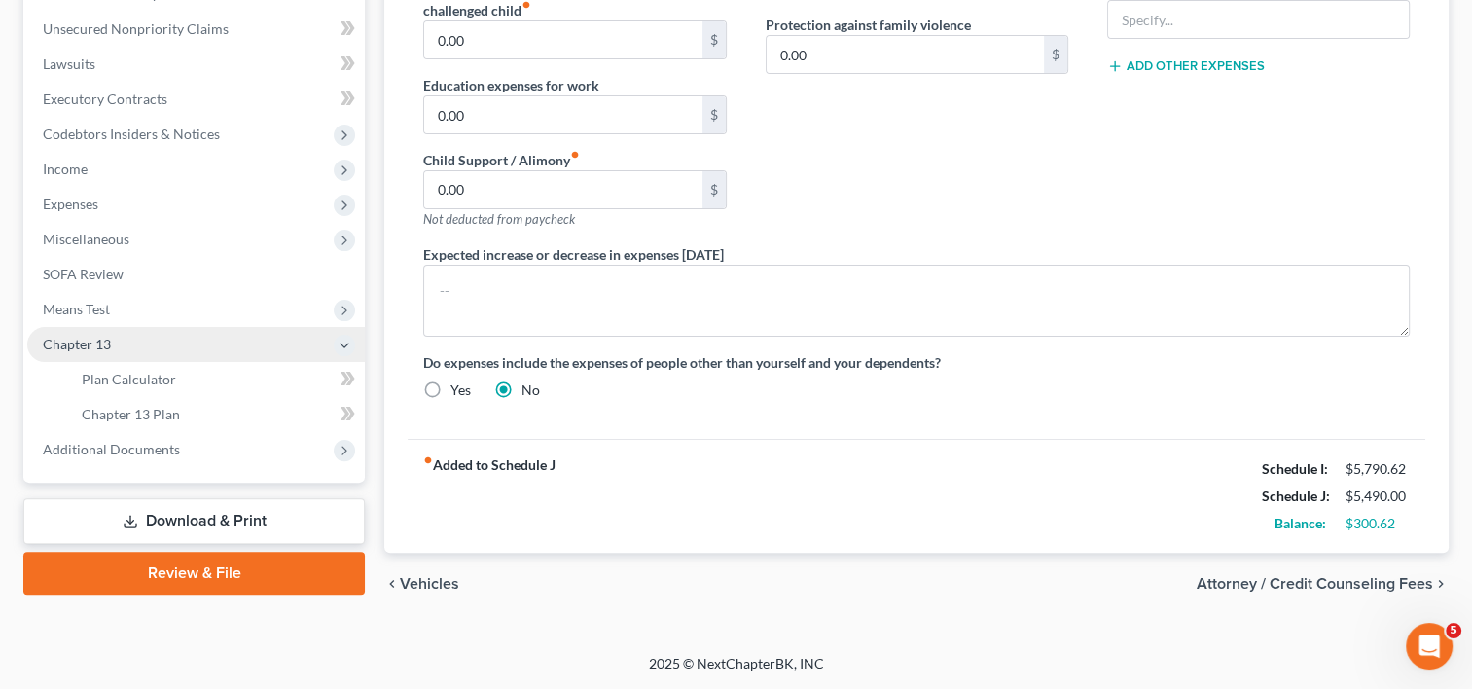
scroll to position [467, 0]
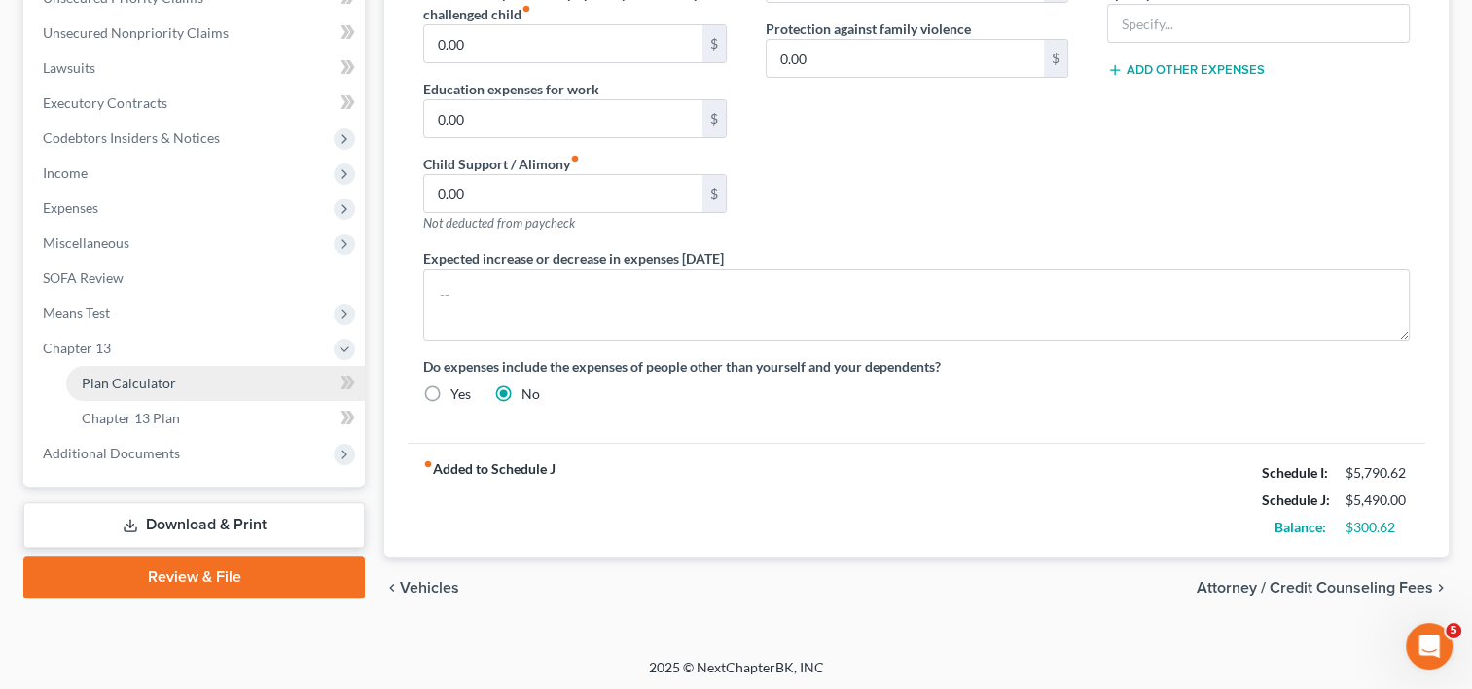
click at [157, 377] on span "Plan Calculator" at bounding box center [129, 383] width 94 height 17
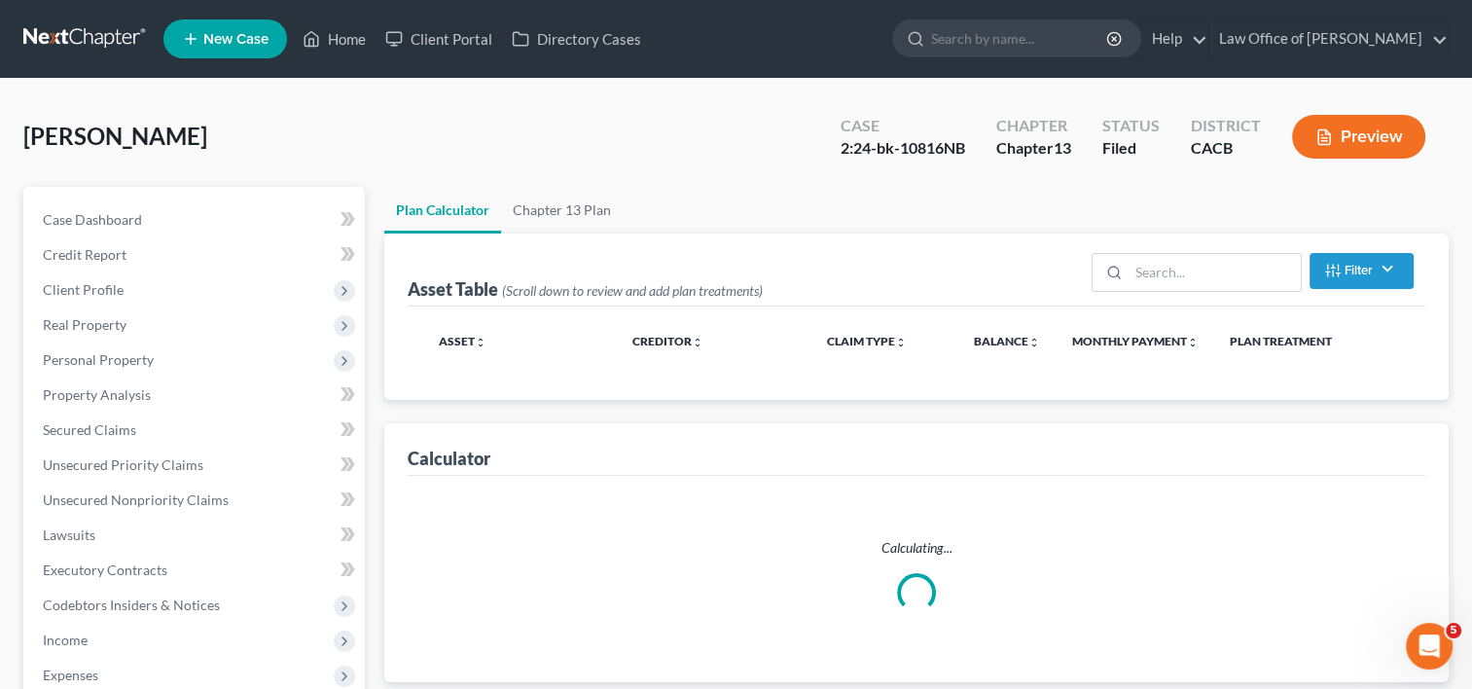
select select "59"
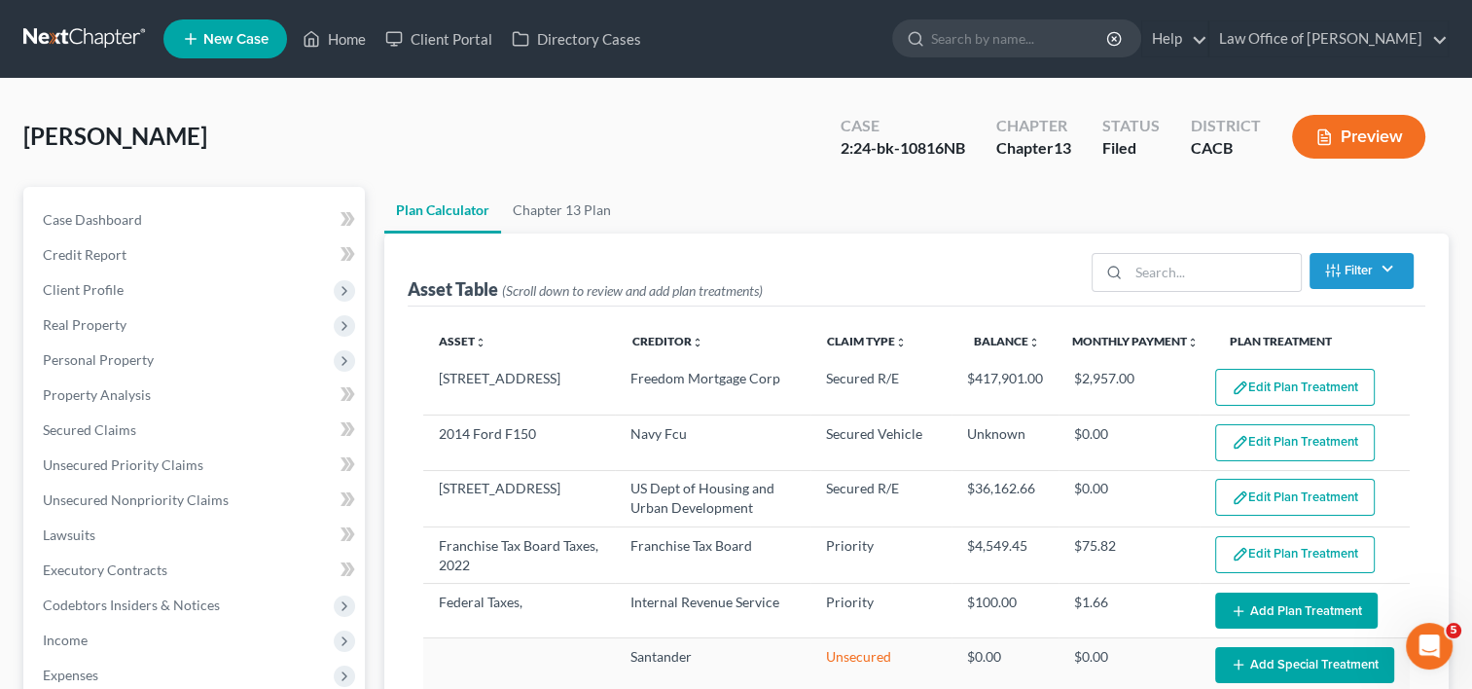
select select "59"
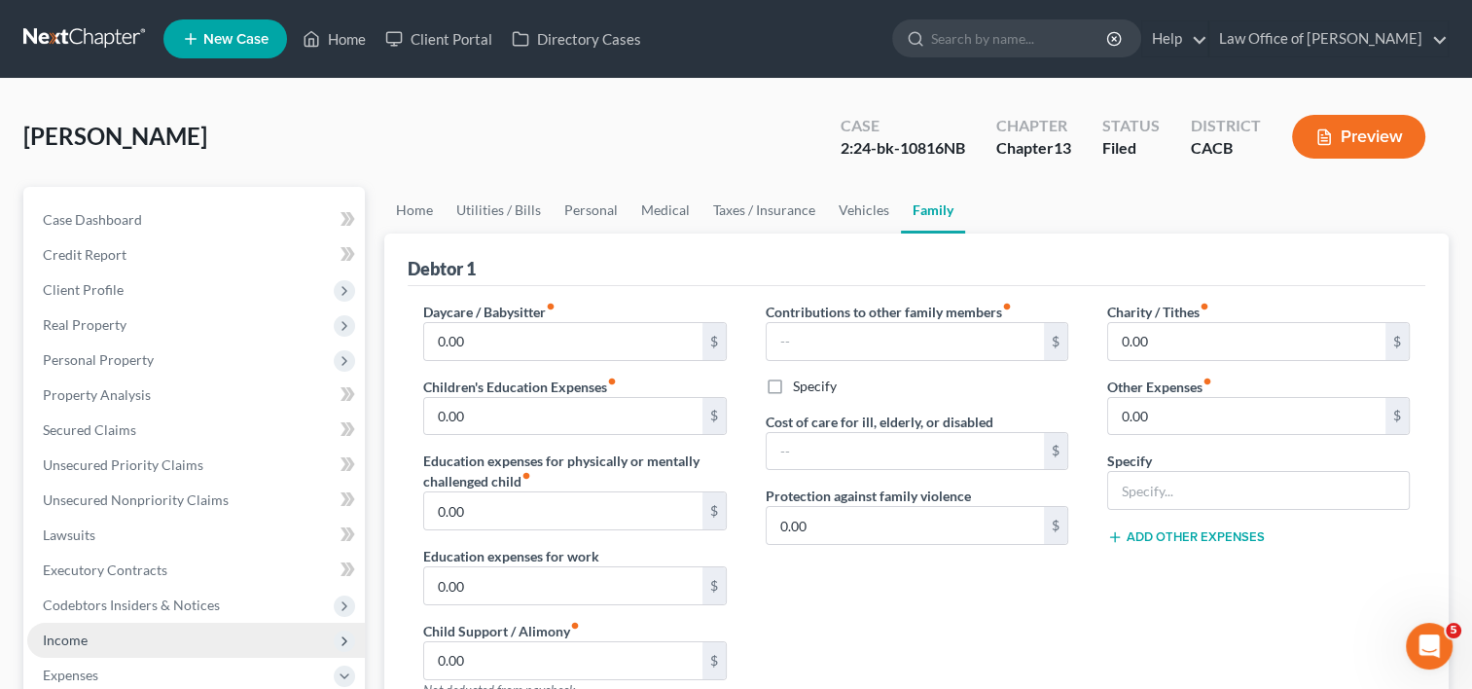
click at [98, 634] on span "Income" at bounding box center [196, 640] width 338 height 35
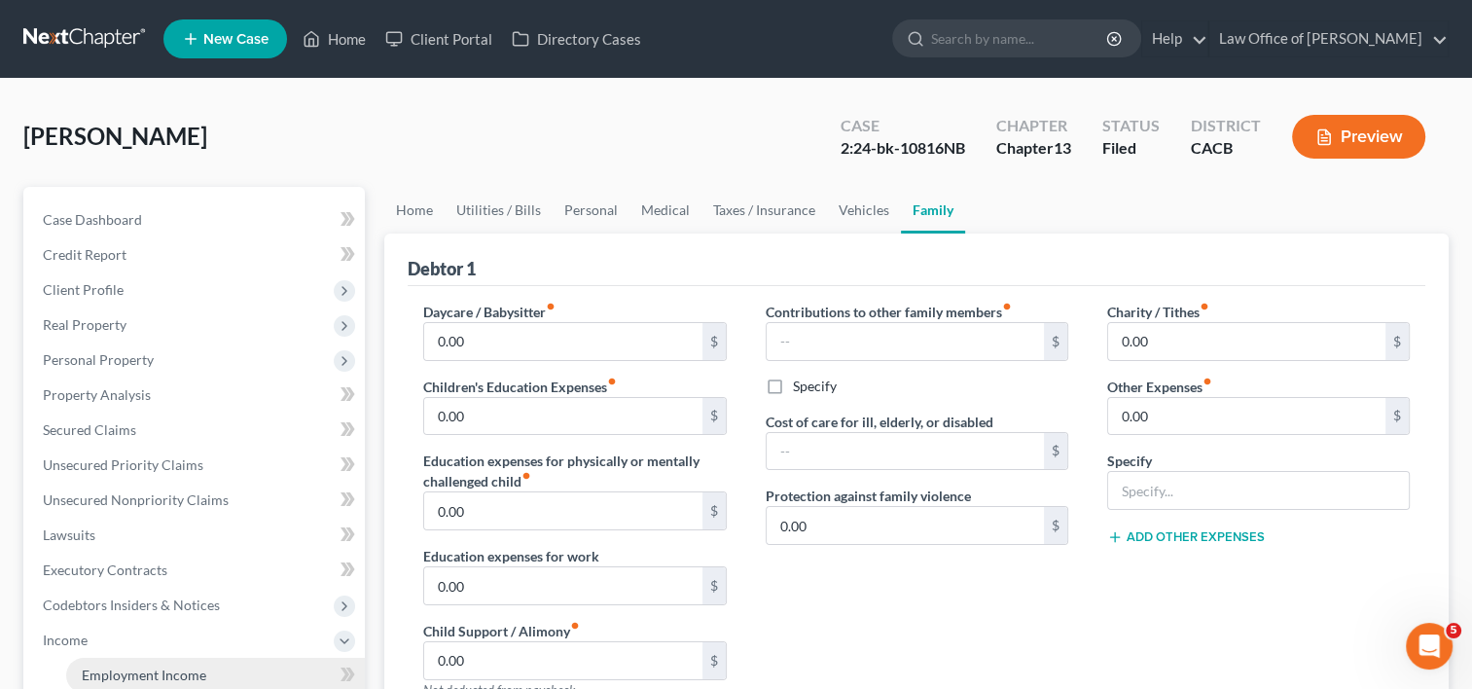
click at [185, 677] on span "Employment Income" at bounding box center [144, 674] width 125 height 17
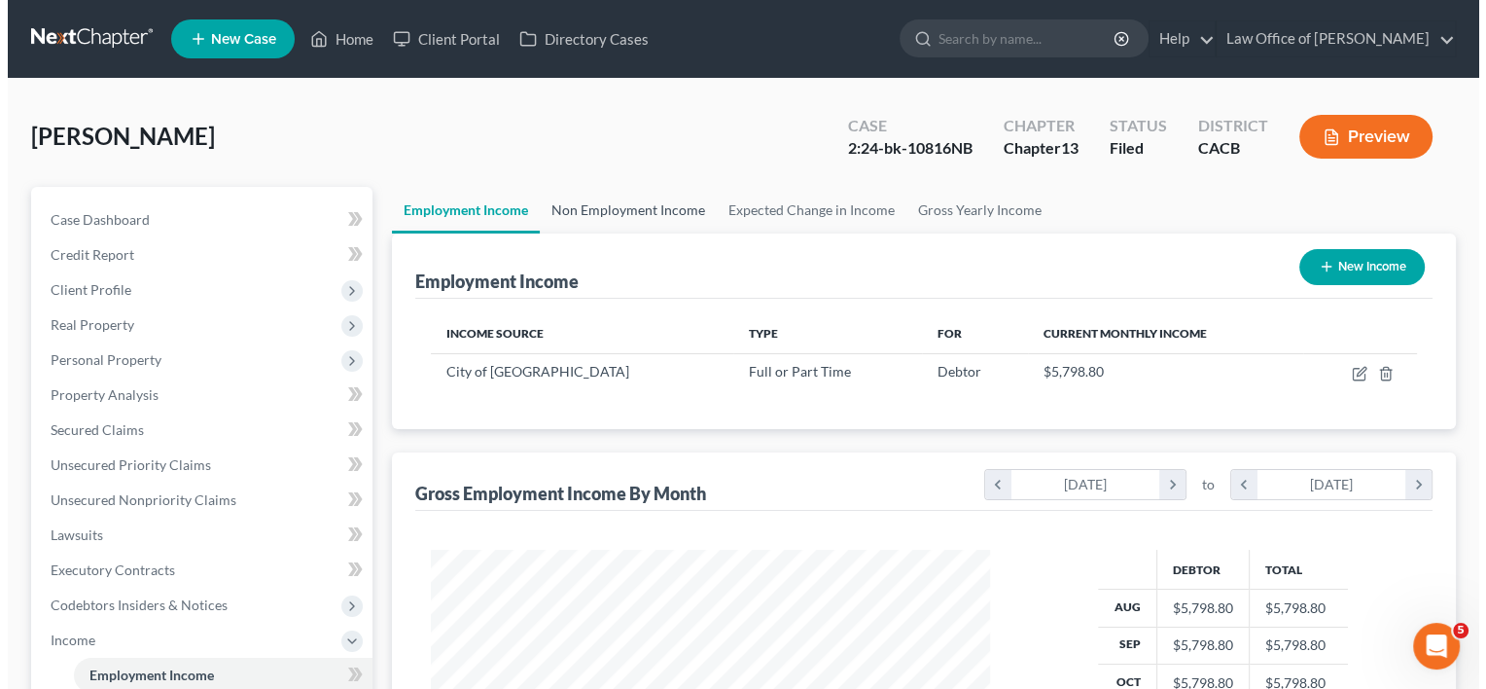
scroll to position [346, 598]
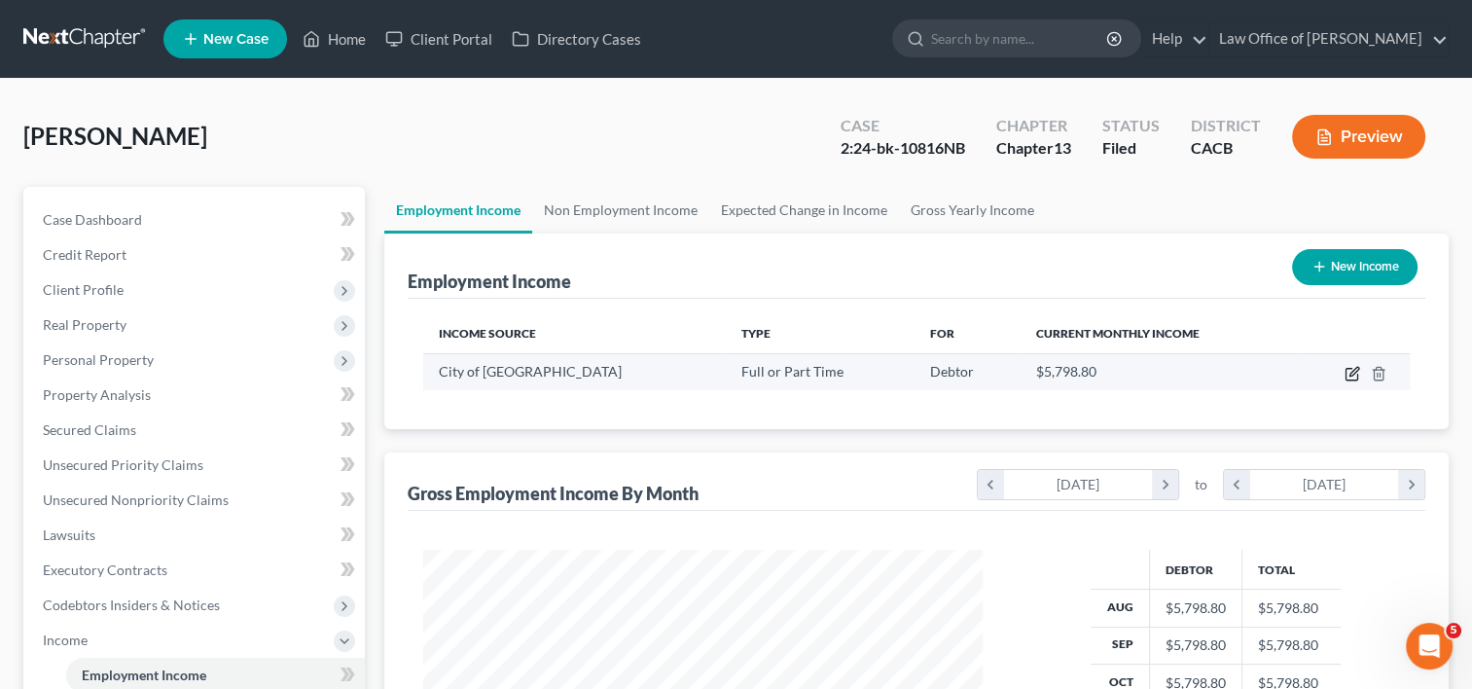
click at [1354, 374] on icon "button" at bounding box center [1352, 374] width 16 height 16
select select "0"
select select "4"
select select "0"
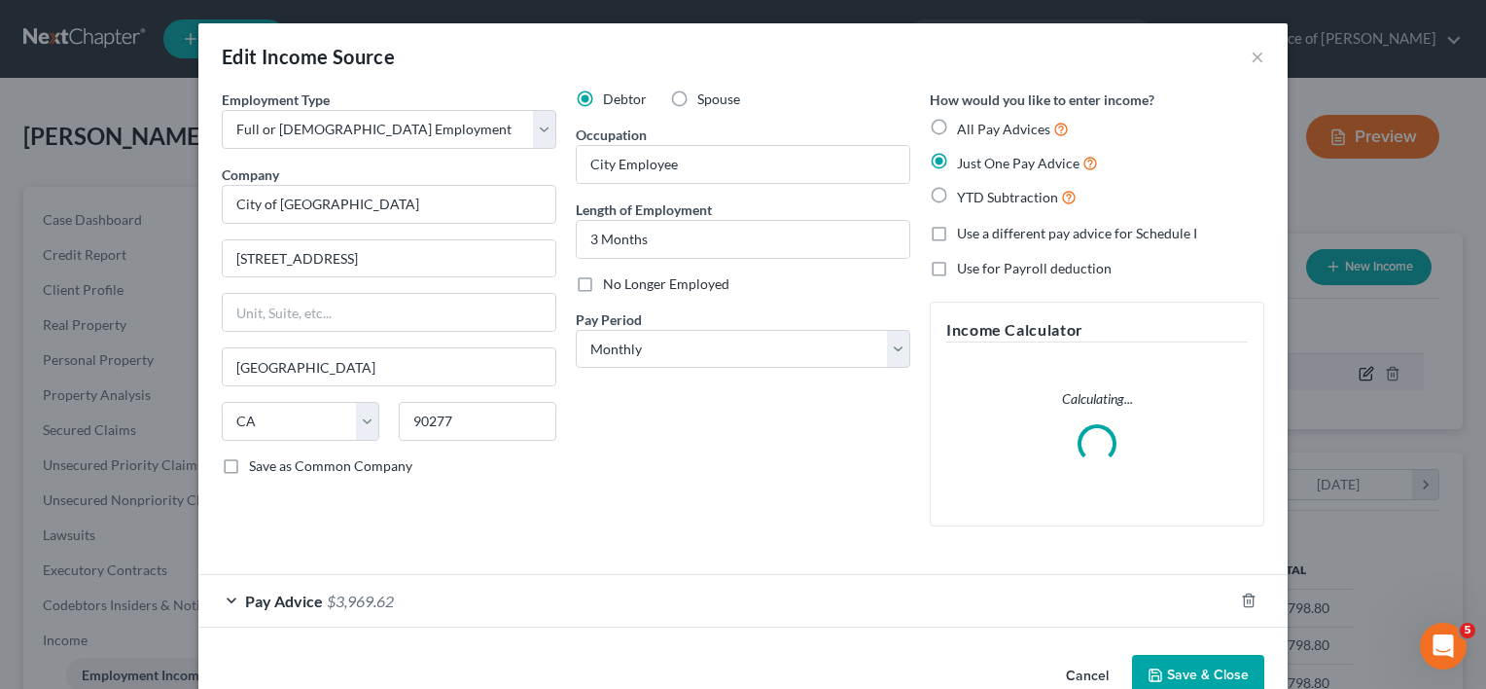
scroll to position [346, 603]
click at [252, 599] on span "Pay Advice" at bounding box center [284, 600] width 78 height 18
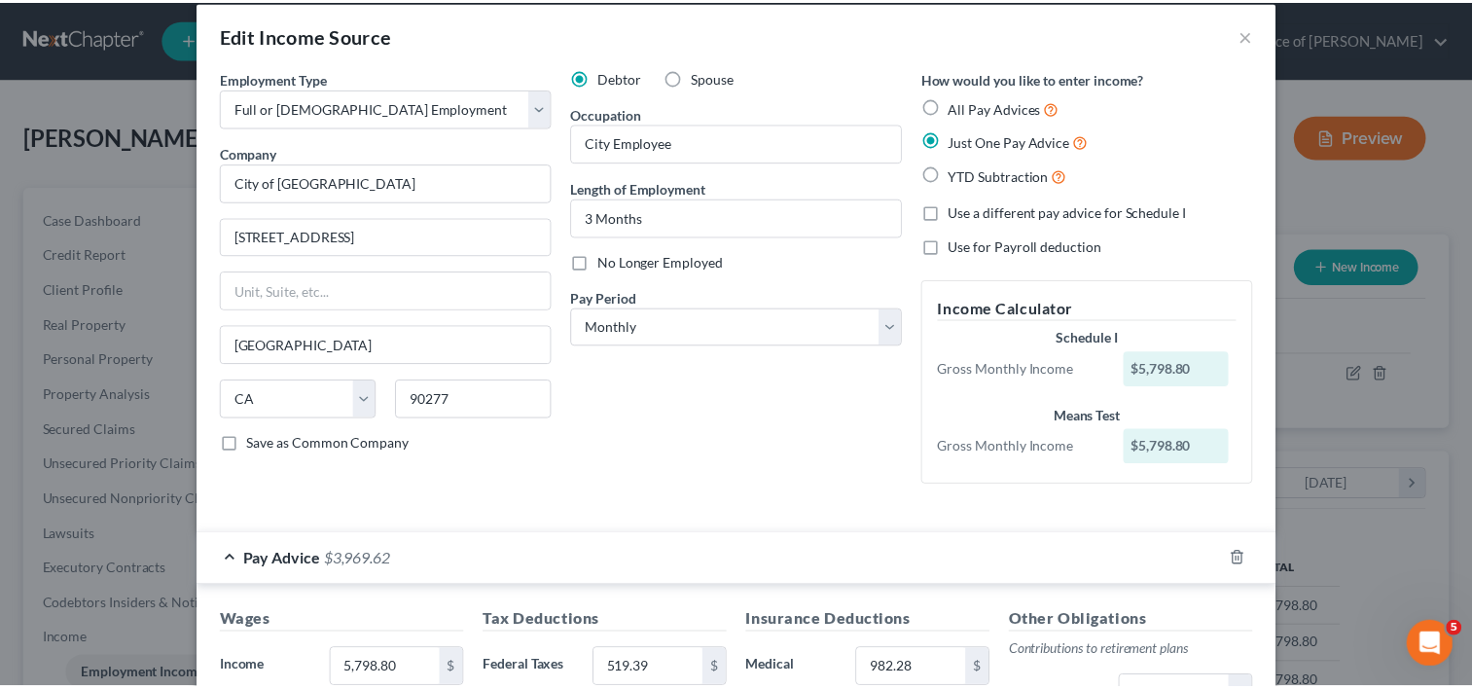
scroll to position [0, 0]
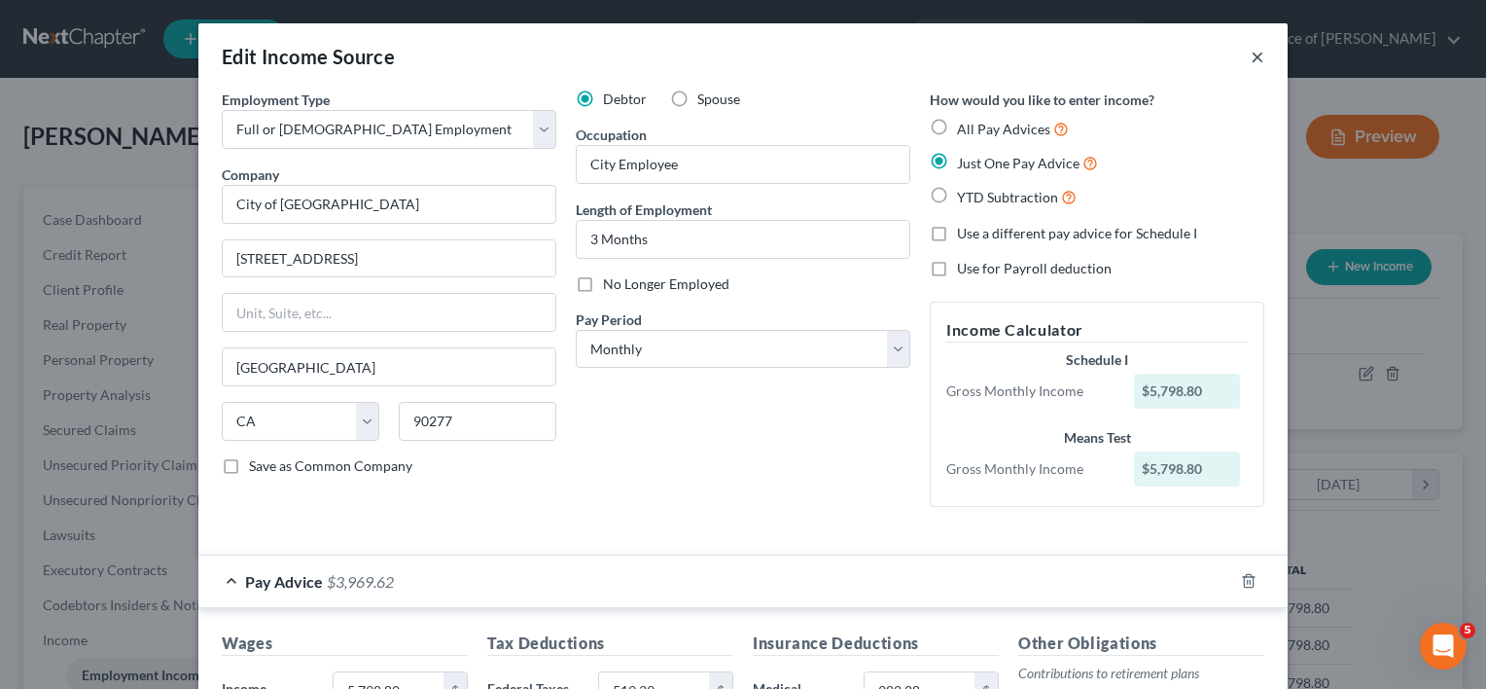
click at [1251, 57] on button "×" at bounding box center [1258, 56] width 14 height 23
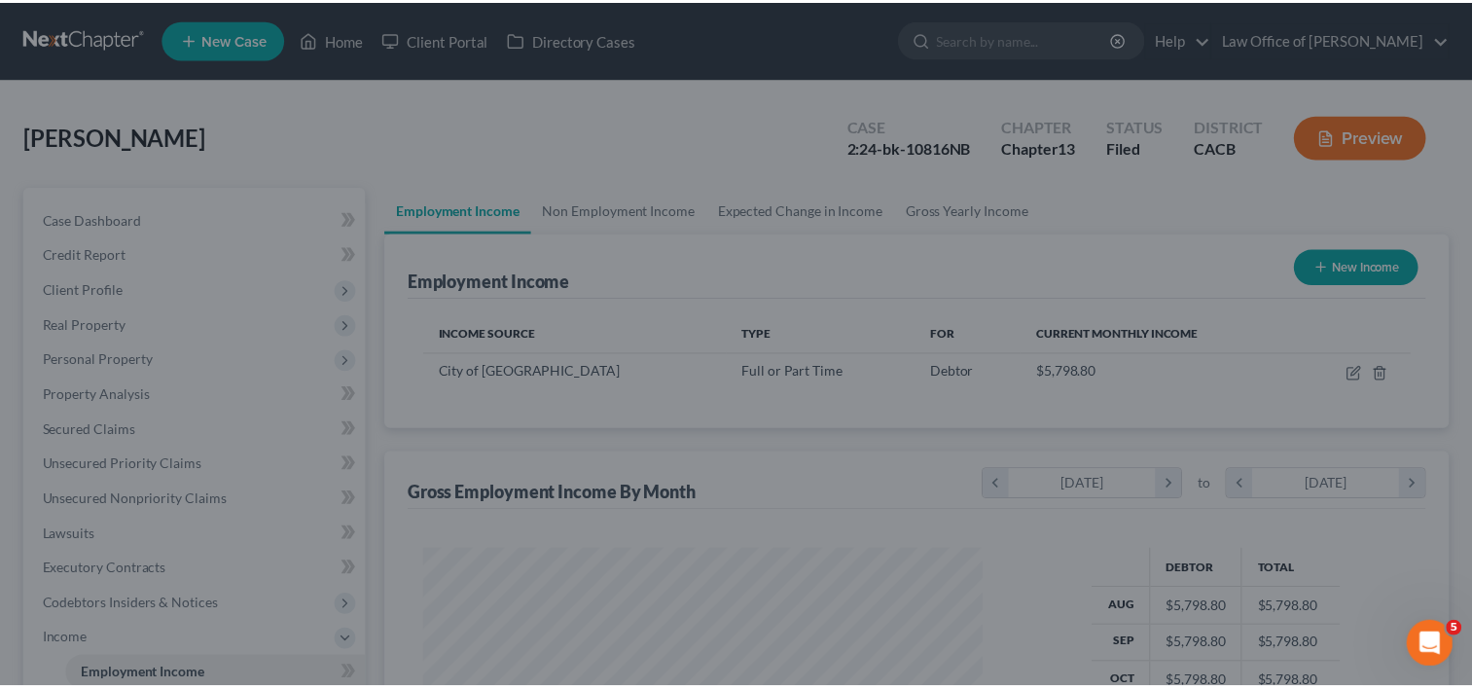
scroll to position [972399, 972148]
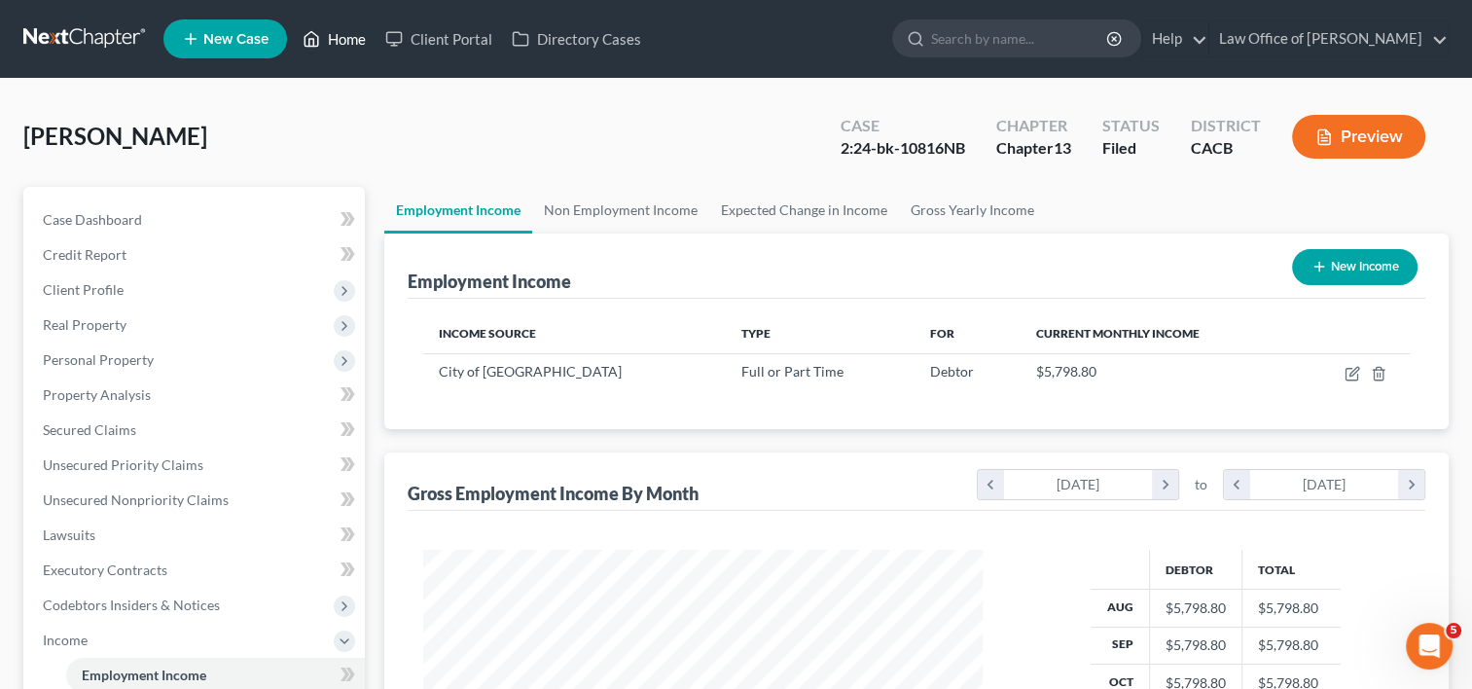
click at [346, 35] on link "Home" at bounding box center [334, 38] width 83 height 35
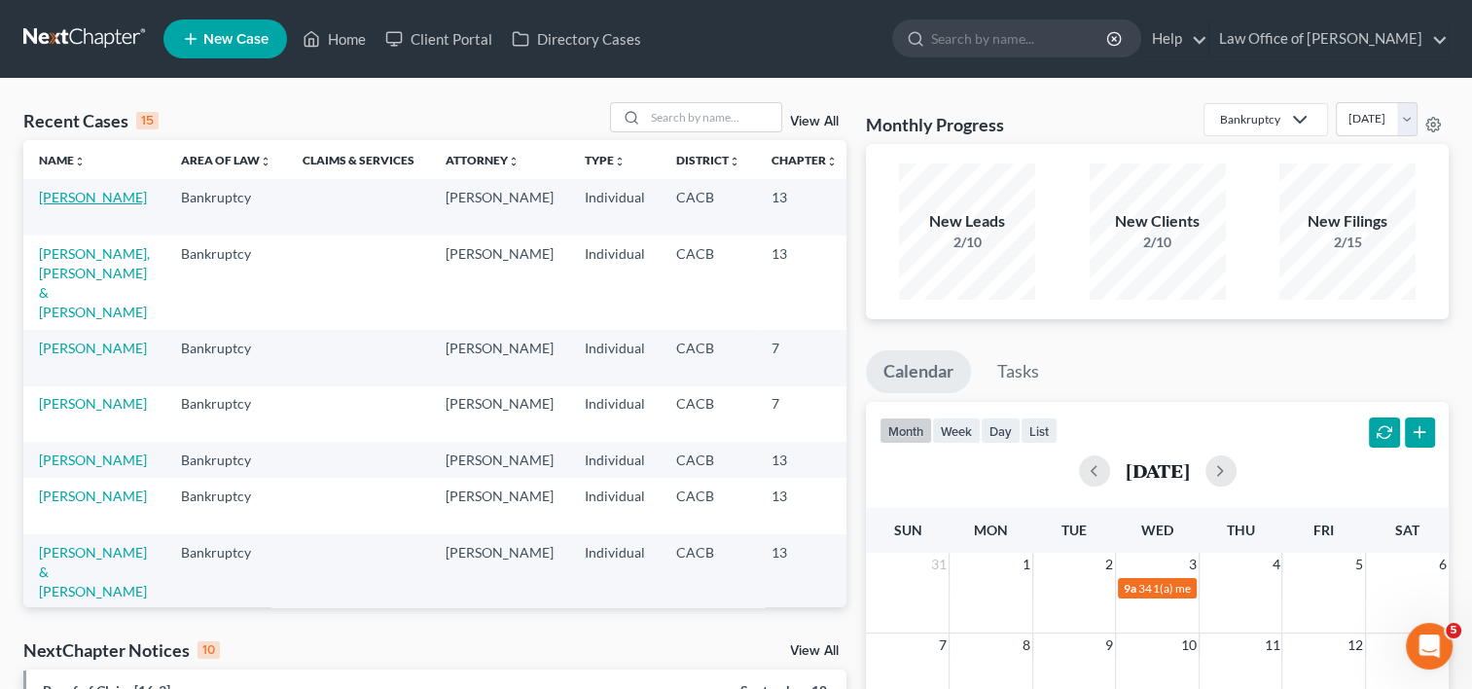
click at [63, 205] on link "[PERSON_NAME]" at bounding box center [93, 197] width 108 height 17
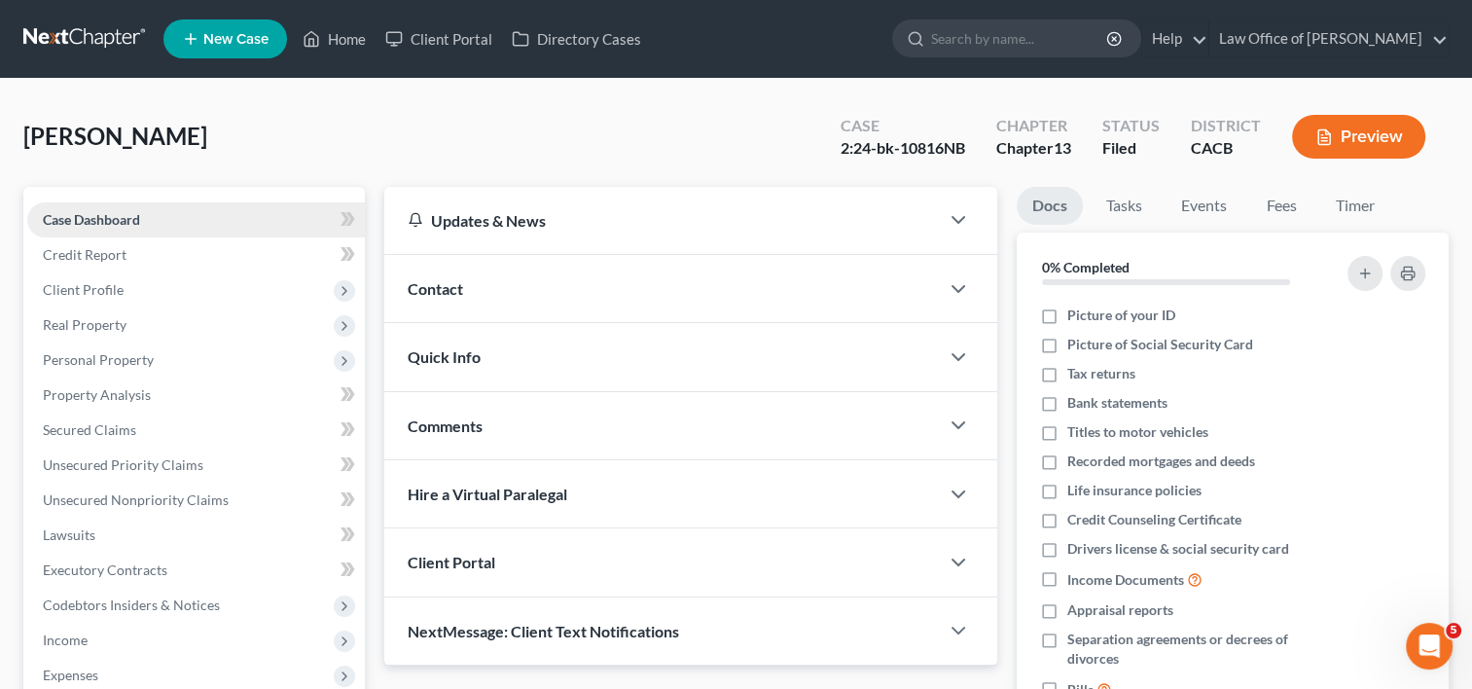
click at [61, 214] on span "Case Dashboard" at bounding box center [91, 219] width 97 height 17
click at [82, 635] on span "Income" at bounding box center [65, 639] width 45 height 17
click at [167, 677] on span "Employment Income" at bounding box center [144, 674] width 125 height 17
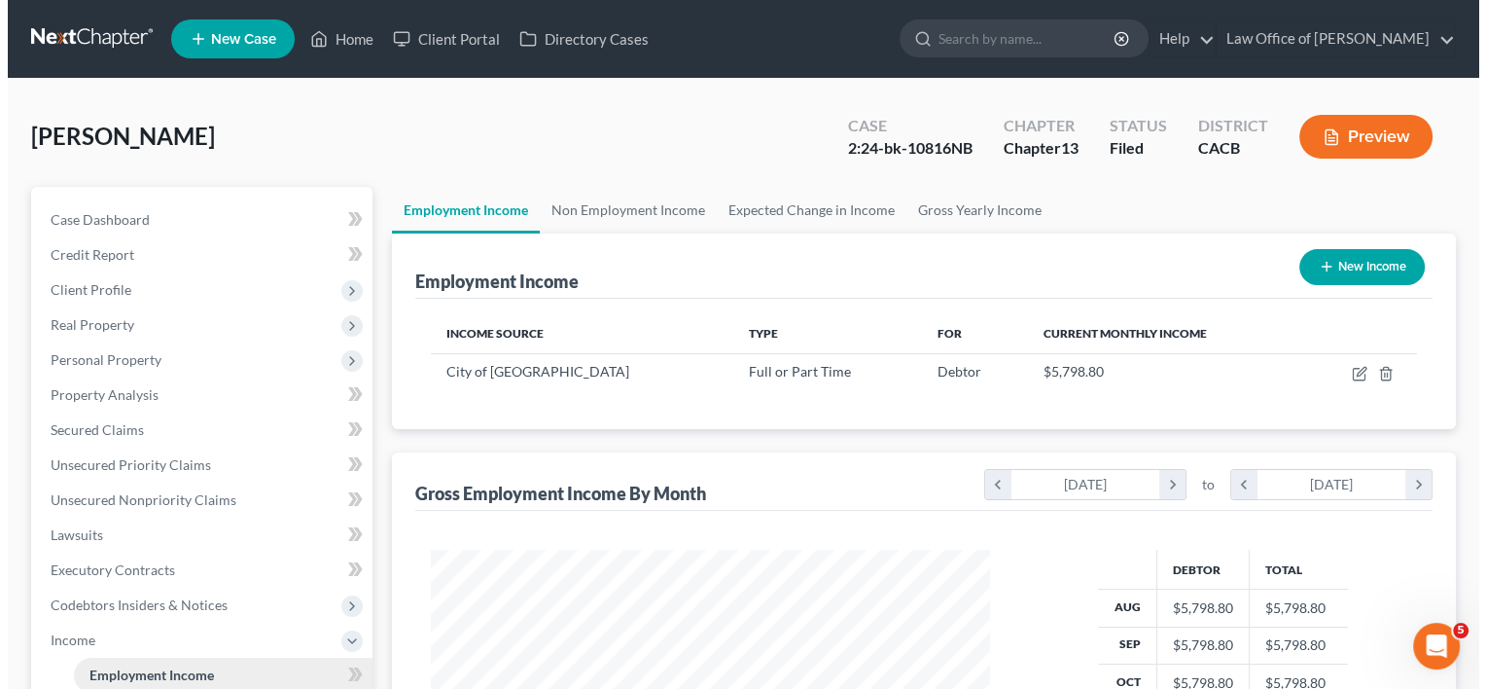
scroll to position [346, 598]
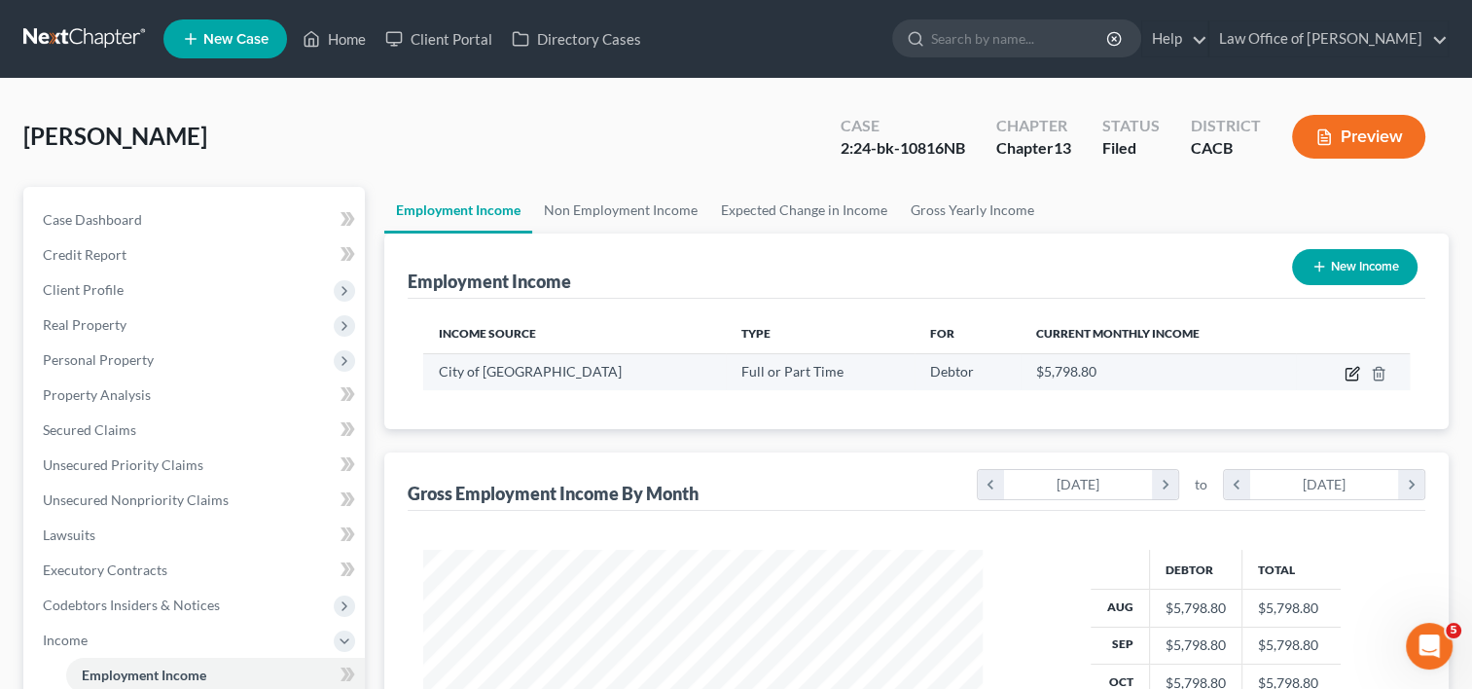
click at [1352, 375] on icon "button" at bounding box center [1352, 374] width 16 height 16
select select "0"
select select "4"
select select "0"
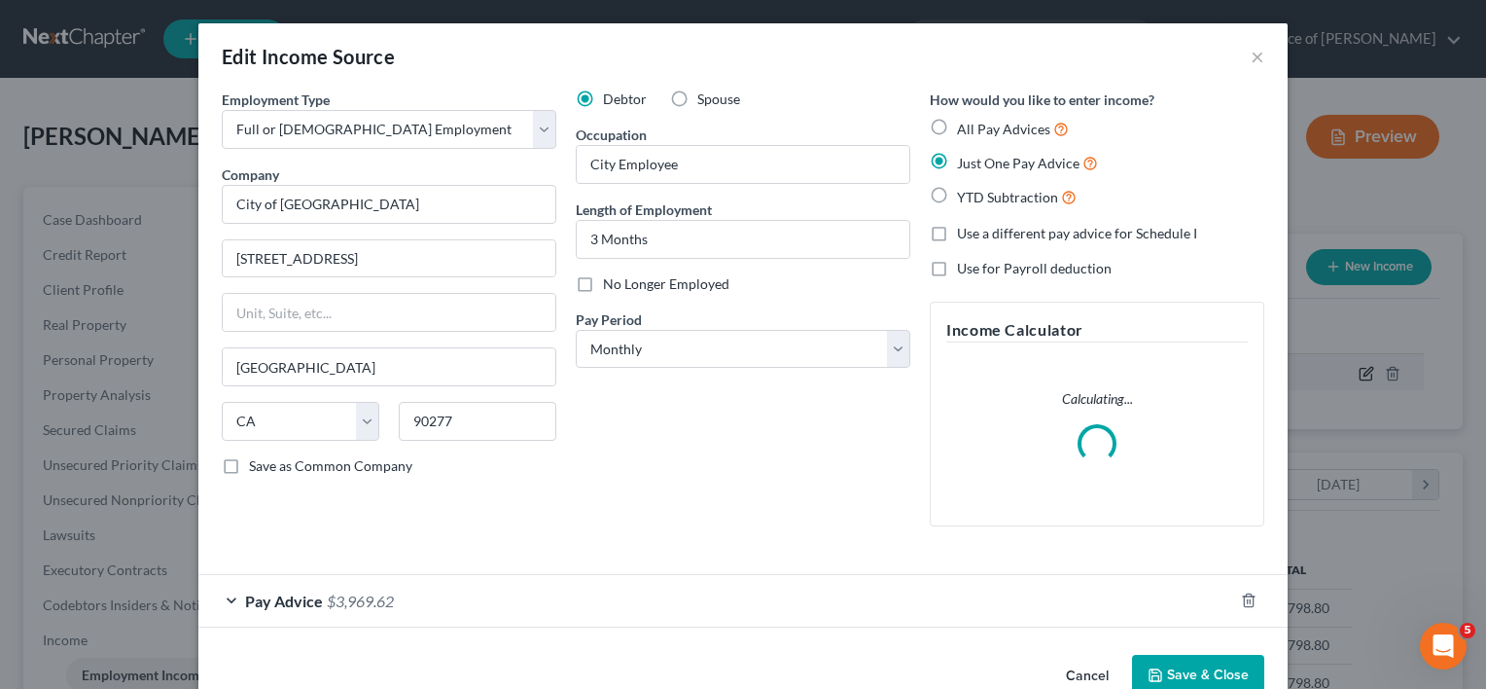
scroll to position [346, 603]
click at [363, 603] on span "$3,969.62" at bounding box center [360, 600] width 67 height 18
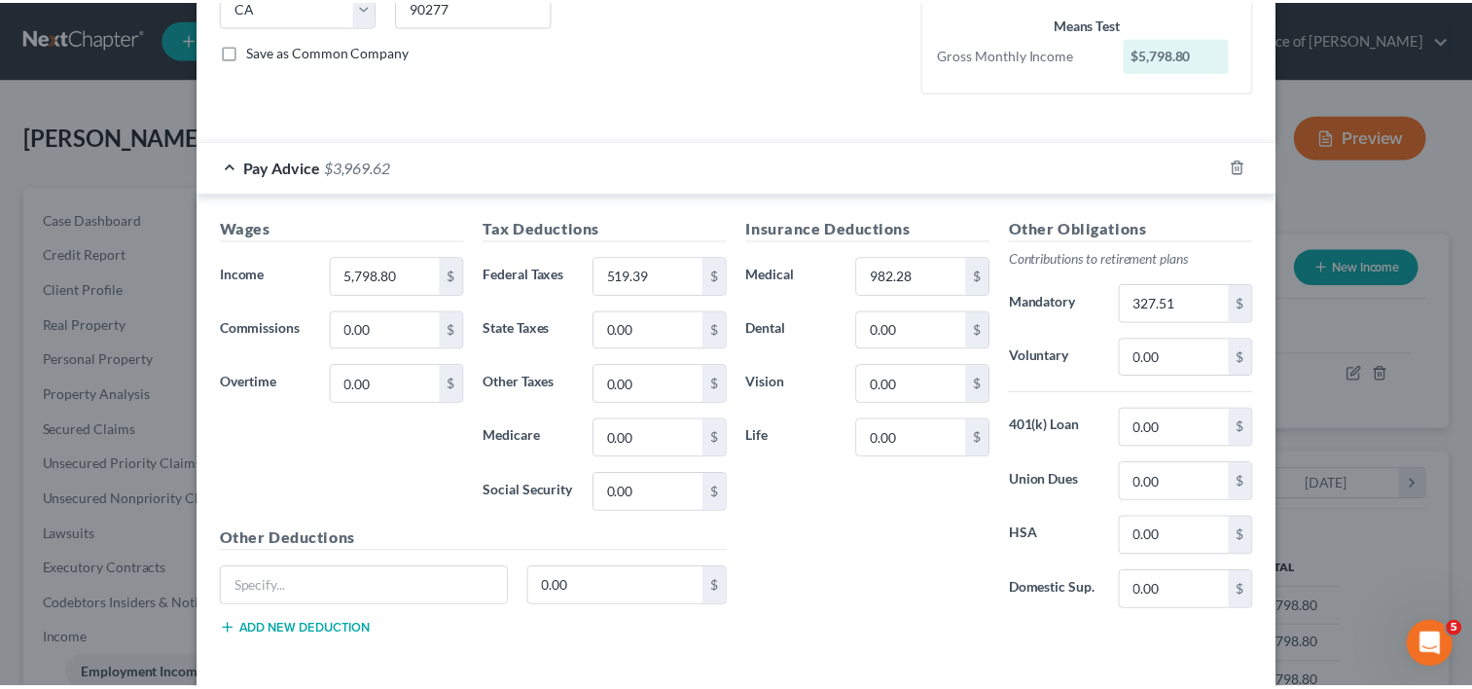
scroll to position [497, 0]
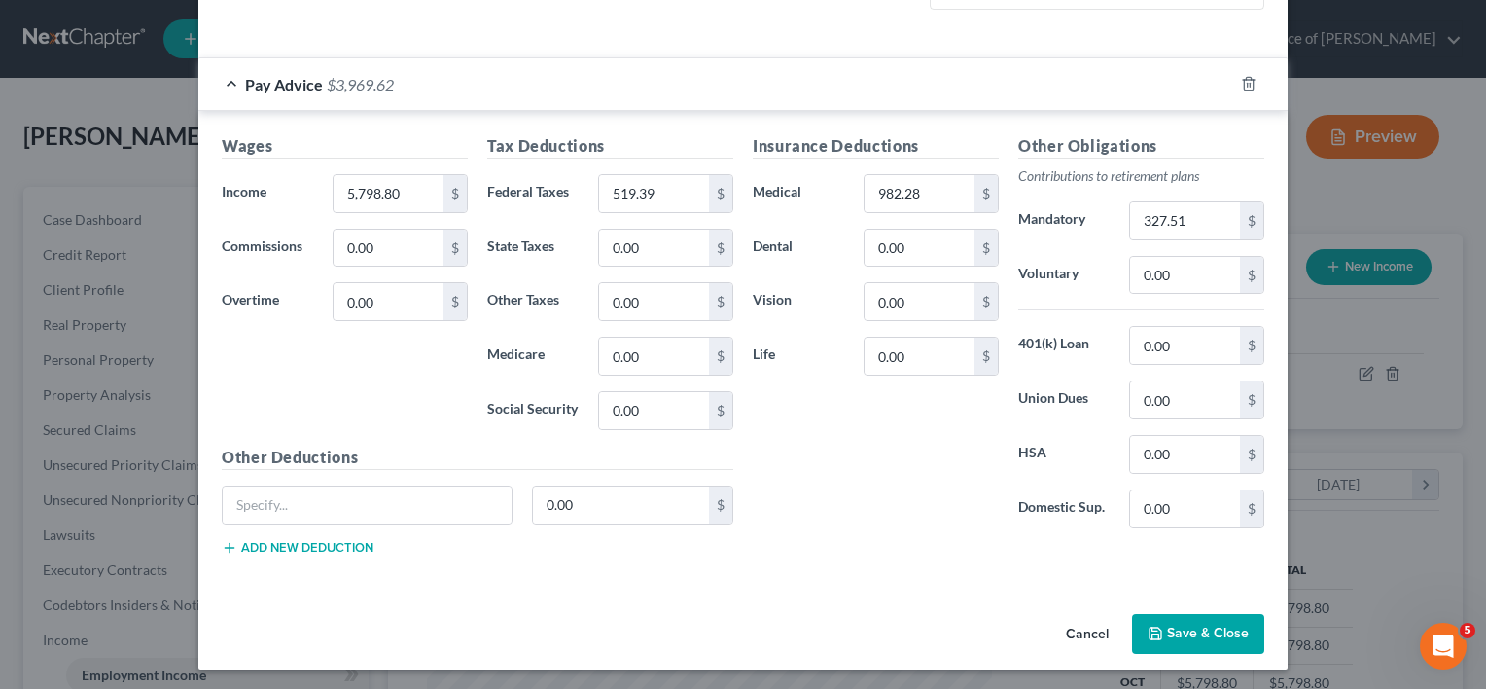
click at [1086, 630] on button "Cancel" at bounding box center [1088, 635] width 74 height 39
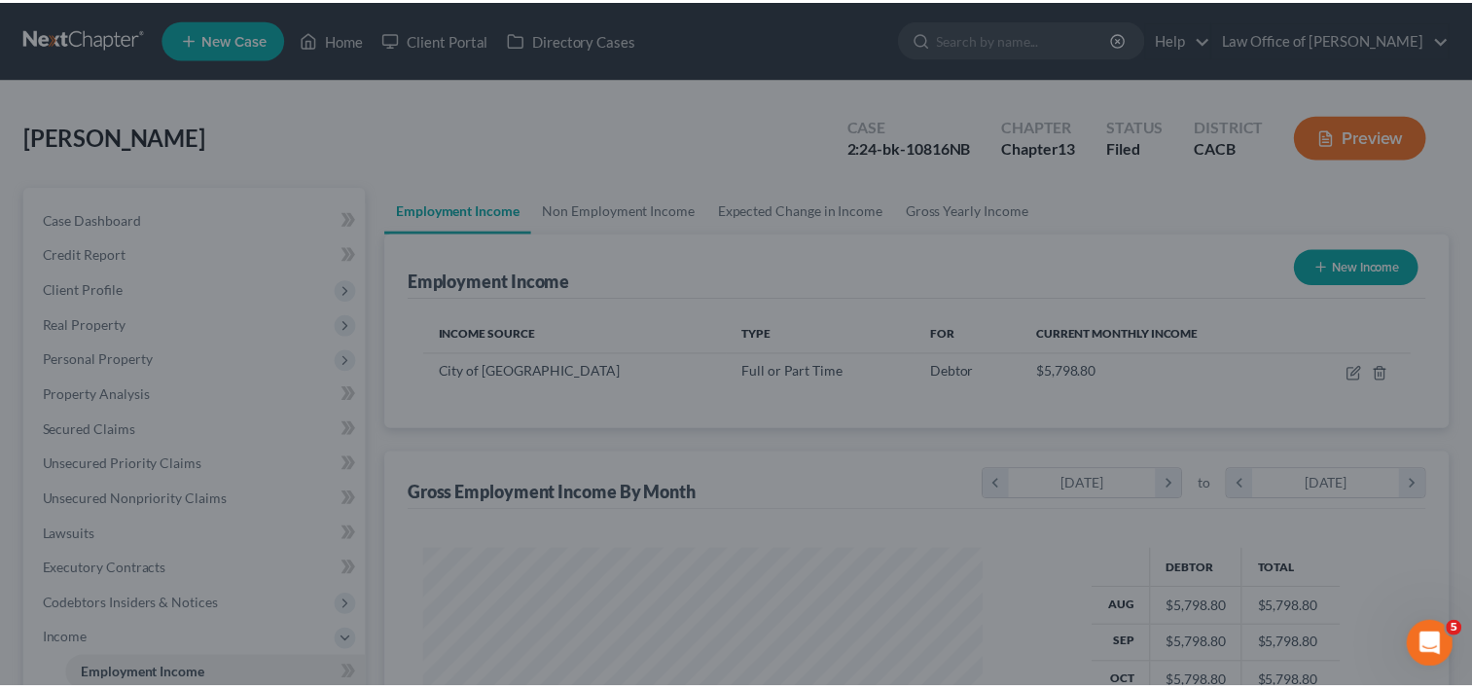
scroll to position [972399, 972148]
